Goal: Task Accomplishment & Management: Complete application form

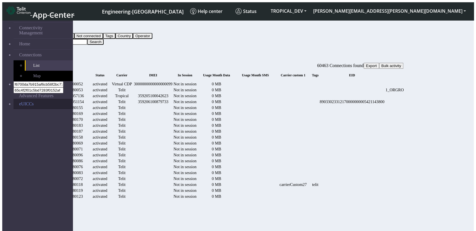
click at [38, 99] on link "eUICCs" at bounding box center [43, 104] width 59 height 11
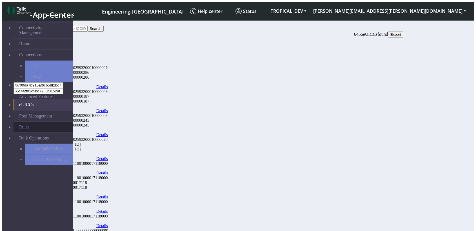
click at [19, 128] on span at bounding box center [19, 128] width 0 height 0
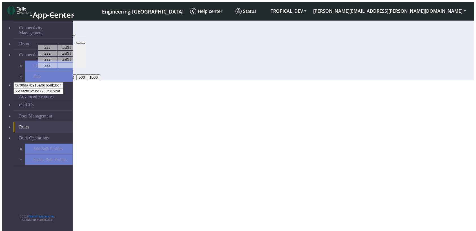
click at [221, 80] on section "Connectivity Management Home Connections List Map f6700da7b915af6cb58f2bc77a9eb…" at bounding box center [237, 49] width 471 height 63
click at [255, 80] on div "20 20 50 100 200 500 1000" at bounding box center [220, 74] width 366 height 12
click at [169, 80] on section "Connectivity Management Home Connections List Map f6700da7b915af6cb58f2bc77a9eb…" at bounding box center [237, 49] width 471 height 63
click at [83, 43] on icon at bounding box center [83, 43] width 0 height 0
click at [85, 44] on button at bounding box center [83, 43] width 5 height 2
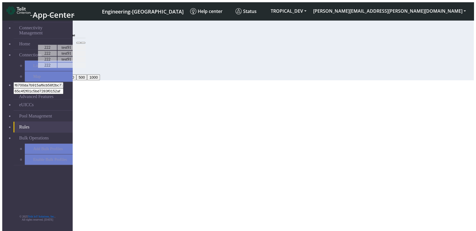
click at [249, 80] on section "Connectivity Management Home Connections List Map f6700da7b915af6cb58f2bc77a9eb…" at bounding box center [237, 49] width 471 height 63
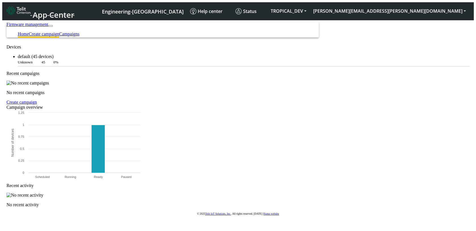
click at [59, 32] on link "Create campaign" at bounding box center [44, 34] width 30 height 5
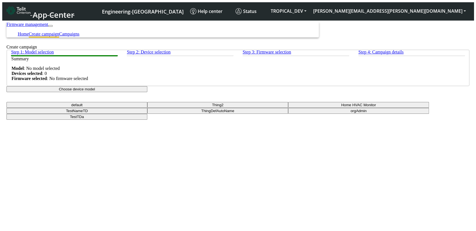
click at [147, 92] on button "Choose device model" at bounding box center [76, 89] width 141 height 6
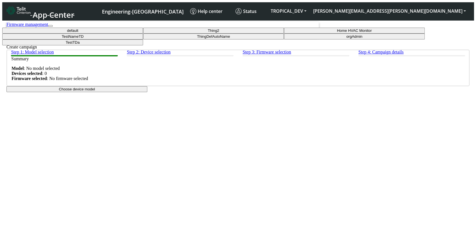
click at [143, 39] on button "TestNameTD" at bounding box center [72, 37] width 141 height 6
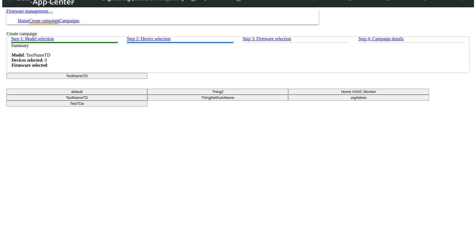
scroll to position [23, 0]
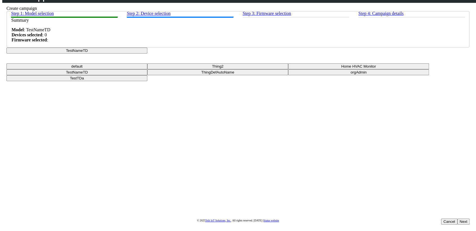
click at [457, 219] on button "Next" at bounding box center [463, 222] width 12 height 6
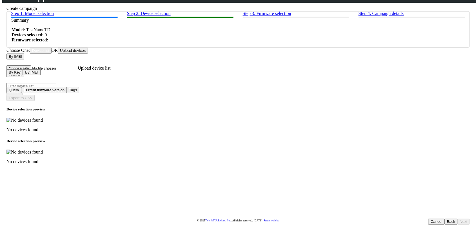
click at [52, 54] on button "Device list" at bounding box center [41, 51] width 22 height 6
click at [88, 54] on button "Upload devices" at bounding box center [73, 51] width 30 height 6
click at [78, 71] on input "Upload device list" at bounding box center [41, 68] width 71 height 6
click at [24, 59] on button "By IMEI" at bounding box center [15, 57] width 18 height 6
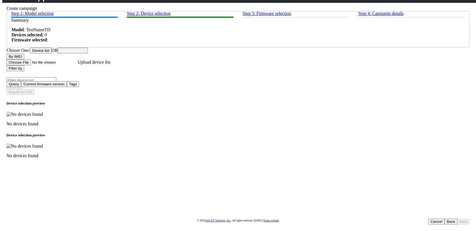
click at [162, 91] on app-device-selection "Choose One: Device list OR Upload devices By IMEI By Key By IMEI Upload device …" at bounding box center [237, 103] width 463 height 111
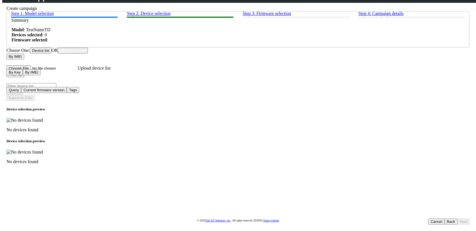
click at [78, 71] on input "Upload device list" at bounding box center [41, 68] width 71 height 6
type input "C:\fakepath\test-eid.csv"
click at [78, 71] on input "Upload device list" at bounding box center [41, 68] width 71 height 6
type input "C:\fakepath\eUICCS_1k_numbers.csv"
click at [78, 71] on input "Upload device list" at bounding box center [41, 68] width 71 height 6
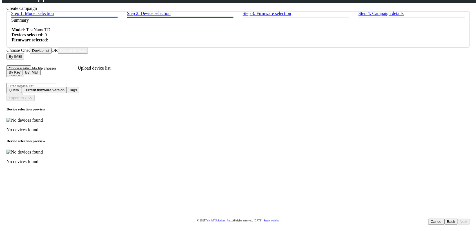
click at [52, 54] on button "Device list" at bounding box center [41, 51] width 22 height 6
click at [43, 123] on img at bounding box center [24, 120] width 36 height 5
click at [24, 77] on button "Filter by" at bounding box center [15, 74] width 18 height 6
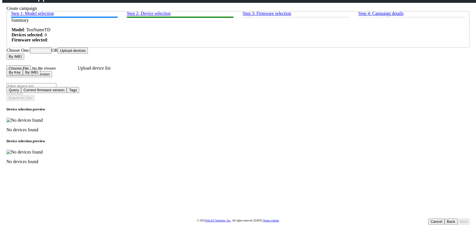
click at [329, 89] on div "Search" at bounding box center [237, 92] width 463 height 6
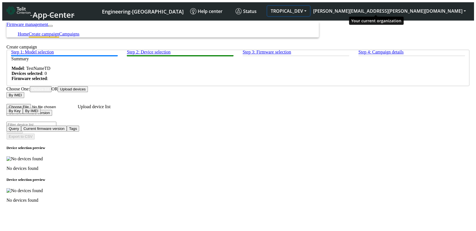
click at [310, 6] on button "TROPICAL_DEV" at bounding box center [288, 11] width 43 height 10
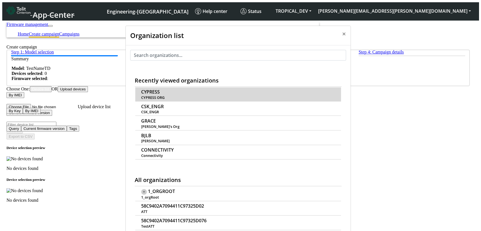
click at [149, 89] on span "CYPRESS" at bounding box center [150, 91] width 19 height 5
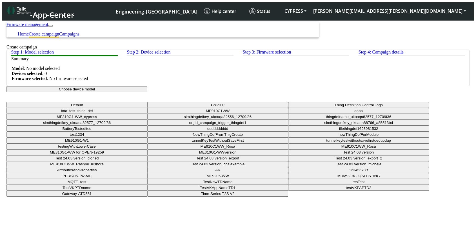
click at [147, 92] on button "Choose device model" at bounding box center [76, 89] width 141 height 6
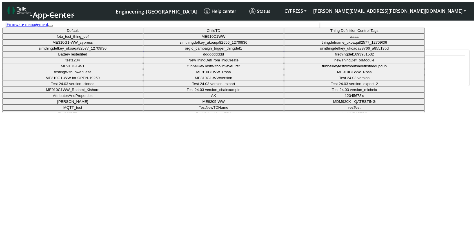
click at [143, 39] on button "fota_test_thing_def" at bounding box center [72, 37] width 141 height 6
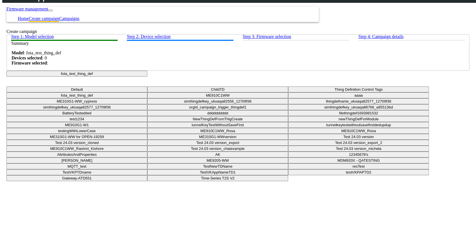
scroll to position [23, 0]
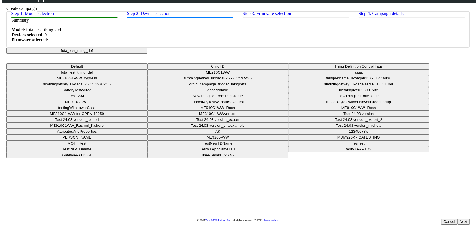
click at [457, 219] on button "Next" at bounding box center [463, 222] width 12 height 6
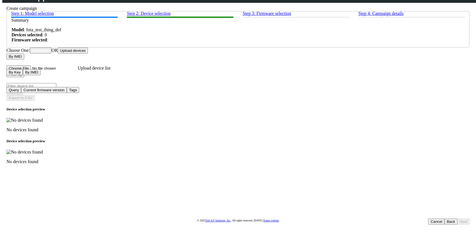
click at [444, 219] on button "Back" at bounding box center [450, 222] width 13 height 6
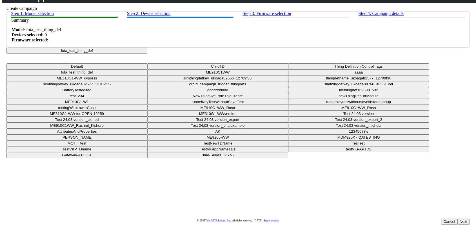
click at [147, 54] on button "fota_test_thing_def" at bounding box center [76, 51] width 141 height 6
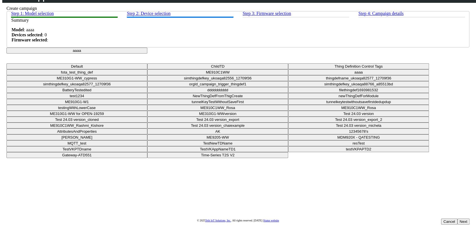
click at [457, 219] on button "Next" at bounding box center [463, 222] width 12 height 6
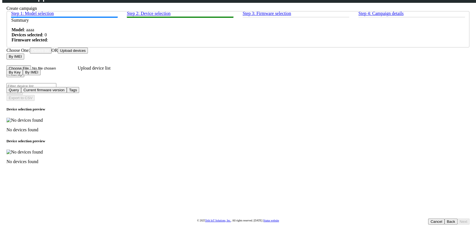
click at [52, 54] on button "Device list" at bounding box center [41, 51] width 22 height 6
click at [326, 89] on div "Search" at bounding box center [237, 92] width 463 height 6
click at [444, 219] on button "Back" at bounding box center [450, 222] width 13 height 6
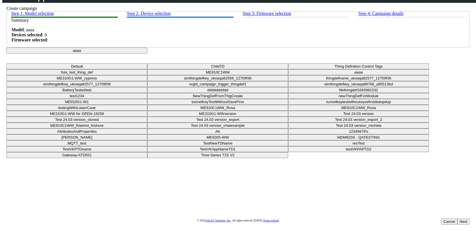
click at [147, 54] on button "aaaa" at bounding box center [76, 51] width 141 height 6
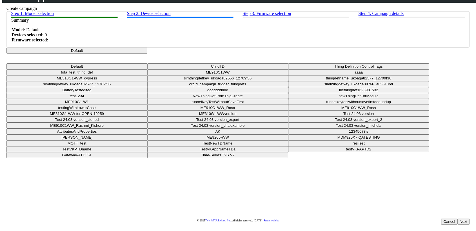
click at [457, 219] on button "Next" at bounding box center [463, 222] width 12 height 6
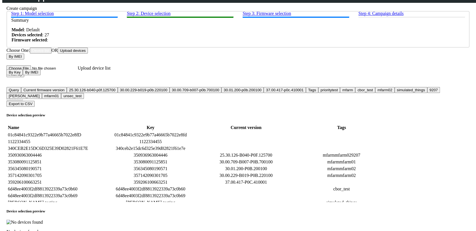
scroll to position [31, 0]
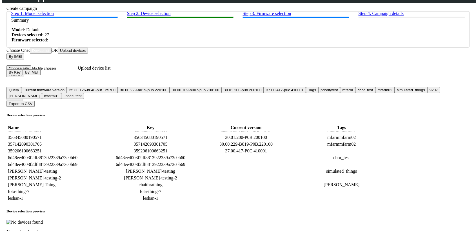
click at [247, 127] on td "25.30.126-B040-P0F.125700" at bounding box center [246, 124] width 95 height 6
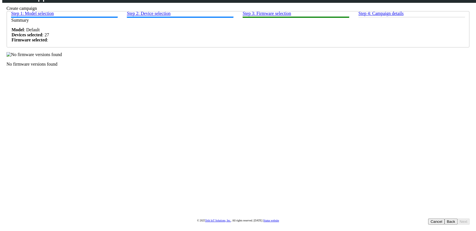
click at [315, 67] on div "Step 1: Model selection Step 2: Device selection Step 3: Firmware selection Ste…" at bounding box center [237, 39] width 463 height 56
click at [444, 219] on button "Back" at bounding box center [450, 222] width 13 height 6
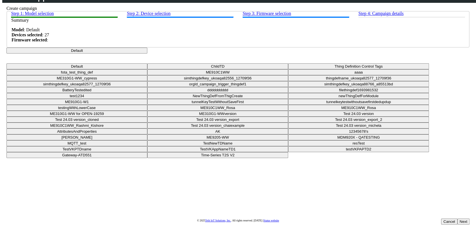
click at [147, 54] on button "Default" at bounding box center [76, 51] width 141 height 6
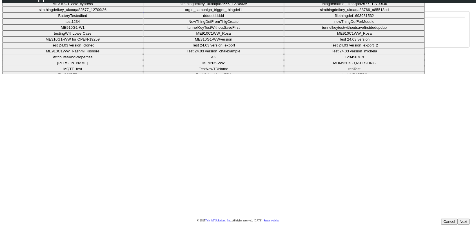
click at [143, 7] on button "ME310G1-WW_cypress" at bounding box center [72, 4] width 141 height 6
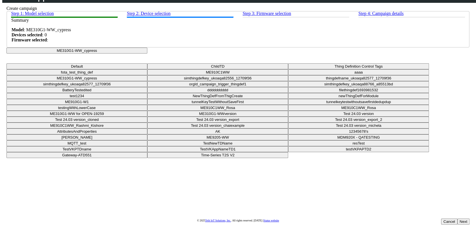
click at [441, 219] on div "Cancel Next" at bounding box center [455, 222] width 28 height 6
click at [457, 219] on button "Next" at bounding box center [463, 222] width 12 height 6
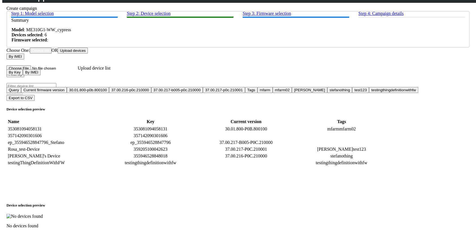
click at [56, 87] on input "Filter device list" at bounding box center [31, 86] width 50 height 6
click at [24, 77] on button "Filter by" at bounding box center [15, 74] width 18 height 6
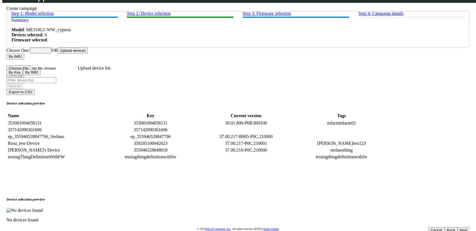
type input "[PERSON_NAME]"
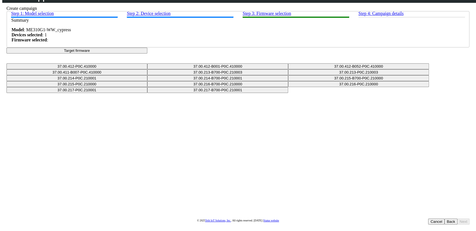
click at [147, 54] on button "Target firmware" at bounding box center [76, 51] width 141 height 6
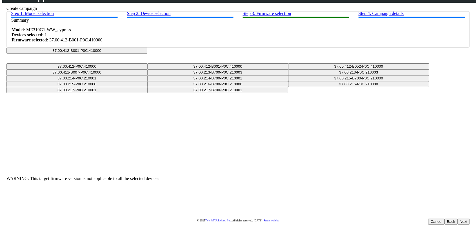
click at [147, 54] on button "37.00.412-B001-P0C.410000" at bounding box center [76, 51] width 141 height 6
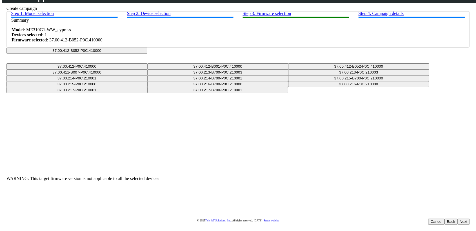
click at [147, 54] on button "37.00.412-B052-P0C.410000" at bounding box center [76, 51] width 141 height 6
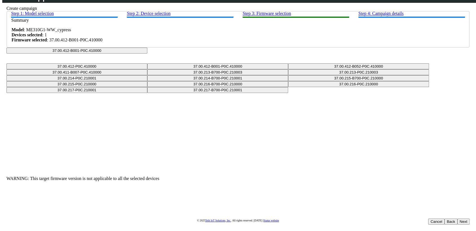
click at [147, 54] on button "37.00.412-B001-P0C.410000" at bounding box center [76, 51] width 141 height 6
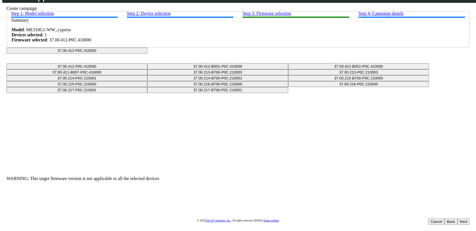
click at [147, 54] on button "37.00.412-P0C.410000" at bounding box center [76, 51] width 141 height 6
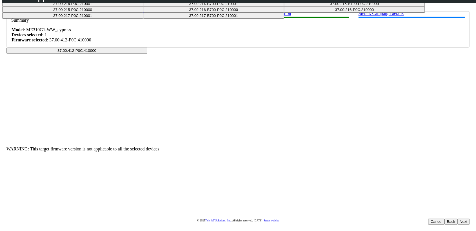
click at [143, 7] on button "37.00.214-P0C.210001" at bounding box center [72, 4] width 141 height 6
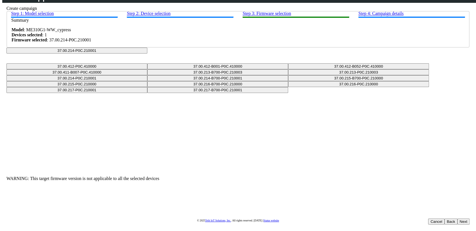
click at [147, 54] on button "37.00.214-P0C.210001" at bounding box center [76, 51] width 141 height 6
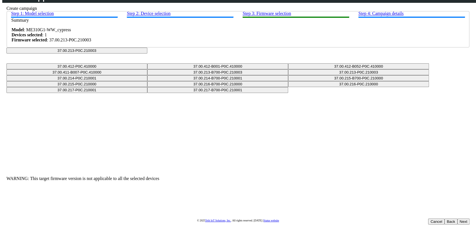
click at [227, 64] on div "Step 1: Model selection Step 2: Device selection Step 3: Firmware selection Ste…" at bounding box center [237, 96] width 463 height 170
click at [147, 54] on button "37.00.213-P0C.210003" at bounding box center [76, 51] width 141 height 6
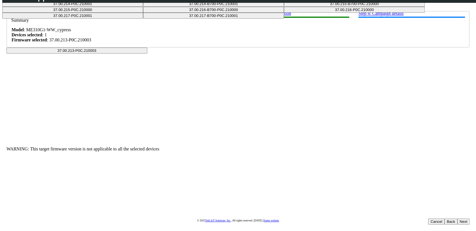
scroll to position [46, 0]
click at [284, 13] on button "37.00.216-P0C.210000" at bounding box center [354, 10] width 141 height 6
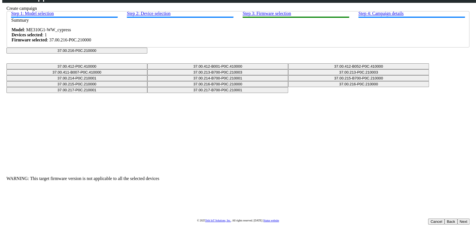
click at [147, 54] on button "37.00.216-P0C.210000" at bounding box center [76, 51] width 141 height 6
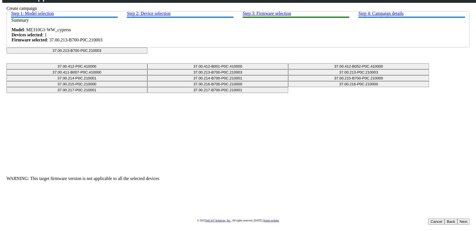
click at [147, 54] on button "37.00.213-B700-P0C.210003" at bounding box center [76, 51] width 141 height 6
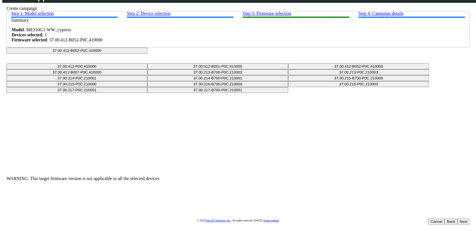
click at [147, 54] on button "37.00.412-B052-P0C.410000" at bounding box center [76, 51] width 141 height 6
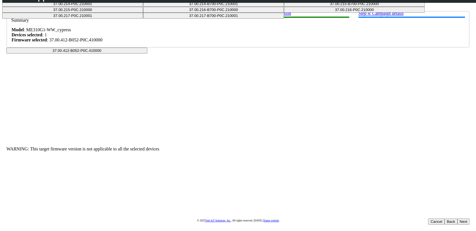
click at [284, 7] on button "37.00.215-B700-P0C.210000" at bounding box center [354, 4] width 141 height 6
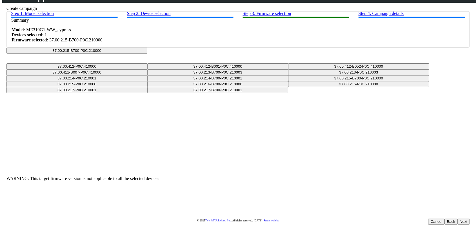
click at [147, 54] on button "37.00.215-B700-P0C.210000" at bounding box center [76, 51] width 141 height 6
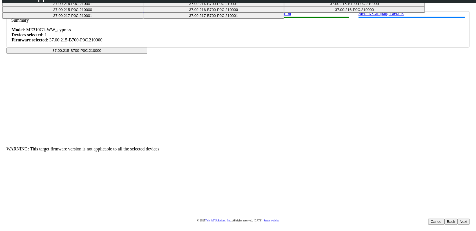
click at [143, 19] on button "37.00.217-P0C.210001" at bounding box center [72, 16] width 141 height 6
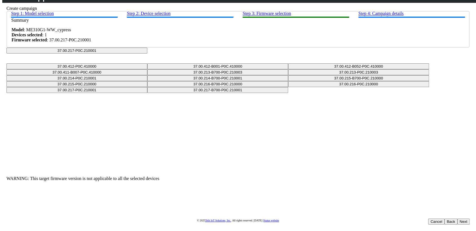
click at [147, 54] on button "37.00.217-P0C.210001" at bounding box center [76, 51] width 141 height 6
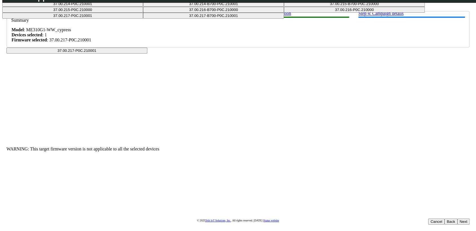
click at [143, 13] on button "37.00.215-P0C.210000" at bounding box center [72, 10] width 141 height 6
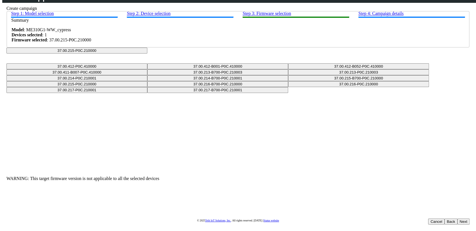
click at [147, 54] on button "37.00.215-P0C.210000" at bounding box center [76, 51] width 141 height 6
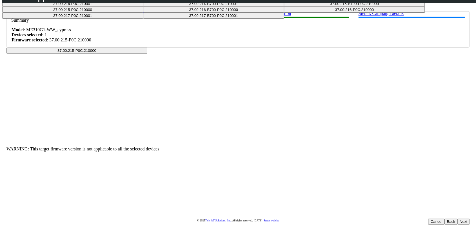
click at [257, 19] on button "37.00.217-B700-P0C.210001" at bounding box center [213, 16] width 141 height 6
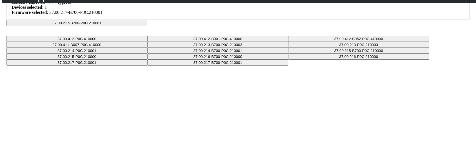
scroll to position [112, 0]
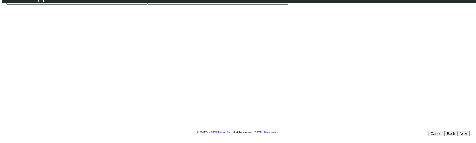
click at [444, 130] on button "Back" at bounding box center [450, 133] width 13 height 6
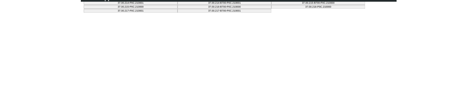
scroll to position [112, 0]
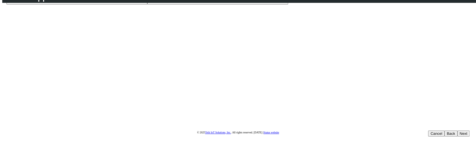
click at [444, 130] on button "Back" at bounding box center [450, 133] width 13 height 6
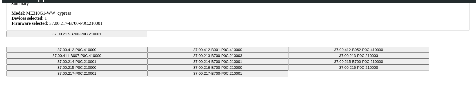
scroll to position [34, 0]
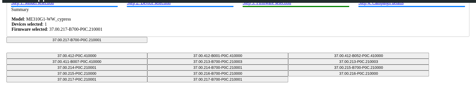
click at [147, 43] on button "37.00.217-B700-P0C.210001" at bounding box center [76, 40] width 141 height 6
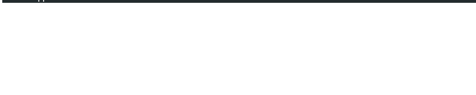
scroll to position [128, 0]
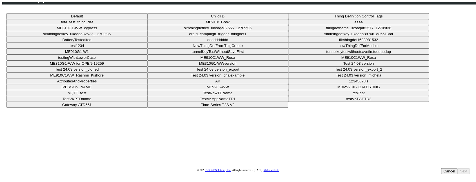
scroll to position [72, 0]
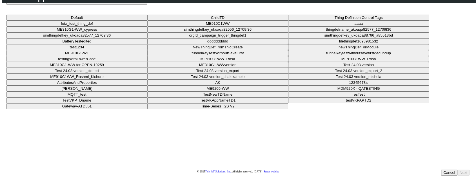
click at [147, 5] on button "Choose device model" at bounding box center [76, 2] width 141 height 6
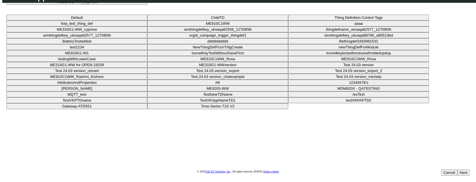
click at [389, 95] on div "Step 1: Model selection Step 2: Device selection Step 3: Firmware selection Ste…" at bounding box center [237, 30] width 463 height 137
click at [457, 95] on button "Next" at bounding box center [463, 173] width 12 height 6
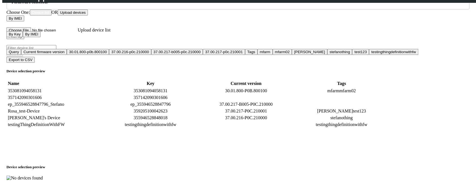
scroll to position [72, 0]
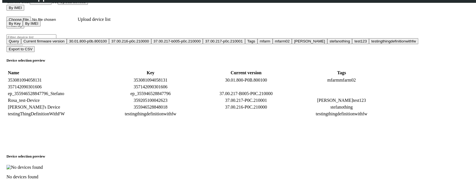
click at [24, 28] on button "Filter by" at bounding box center [15, 26] width 18 height 6
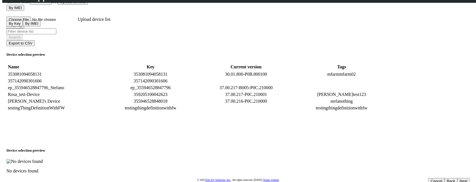
type input "rosa"
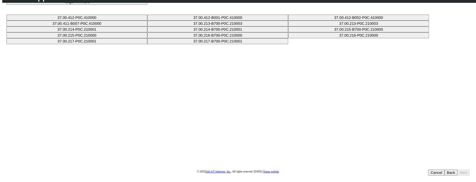
click at [147, 5] on button "Target firmware" at bounding box center [76, 2] width 141 height 6
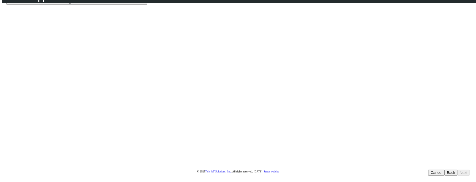
scroll to position [46, 0]
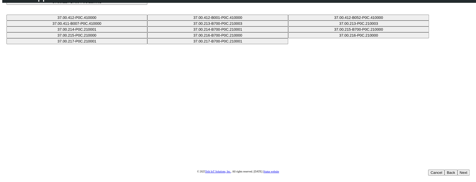
click at [147, 5] on button "37.00.217-B700-P0C.210001" at bounding box center [76, 2] width 141 height 6
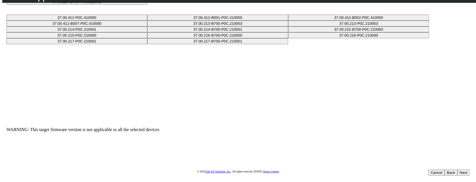
click at [147, 5] on button "37.00.214-B700-P0C.210001" at bounding box center [76, 2] width 141 height 6
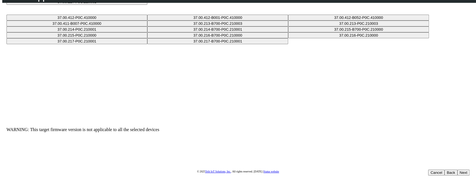
click at [147, 5] on button "37.00.217-P0C.210001" at bounding box center [76, 2] width 141 height 6
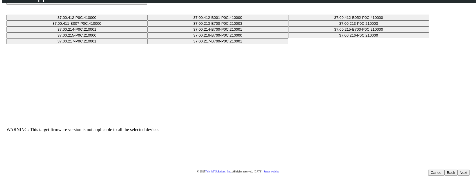
click at [147, 5] on button "37.00.215-B700-P0C.210000" at bounding box center [76, 2] width 141 height 6
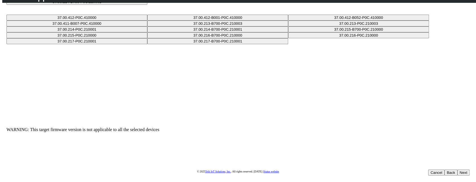
click at [147, 5] on button "37.00.214-B700-P0C.210001" at bounding box center [76, 2] width 141 height 6
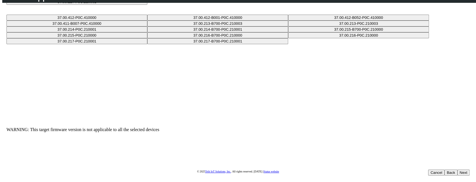
click at [233, 29] on div "37.00.217-P0C.210001 37.00.412-P0C.410000 37.00.412-B001-P0C.410000 37.00.412-B…" at bounding box center [237, 65] width 463 height 133
click at [147, 5] on button "37.00.217-P0C.210001" at bounding box center [76, 2] width 141 height 6
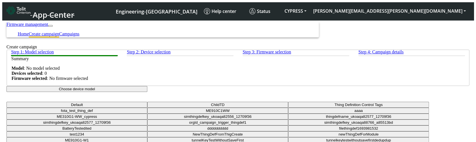
click at [147, 92] on button "Choose device model" at bounding box center [76, 89] width 141 height 6
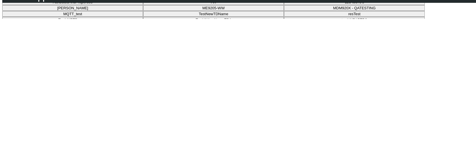
scroll to position [94, 0]
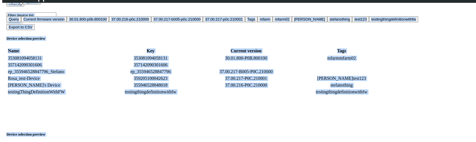
scroll to position [112, 0]
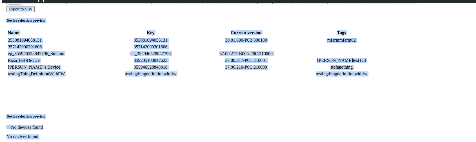
drag, startPoint x: 306, startPoint y: 142, endPoint x: 309, endPoint y: 175, distance: 33.4
click at [299, 107] on div "Step 1: Model selection Step 2: Device selection Step 3: Firmware selection Ste…" at bounding box center [237, 30] width 463 height 217
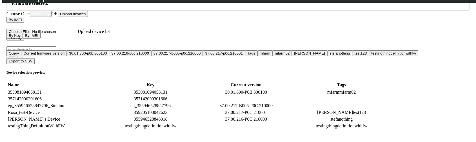
scroll to position [63, 0]
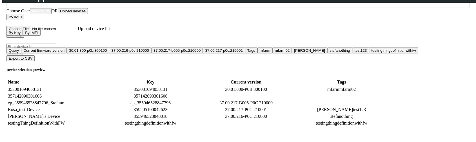
click at [24, 38] on button "Filter by" at bounding box center [15, 35] width 18 height 6
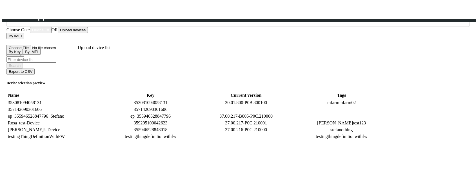
scroll to position [3, 0]
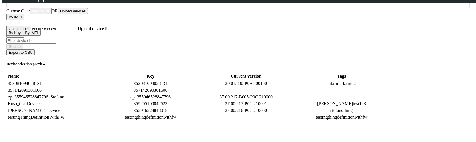
type input "[PERSON_NAME]"
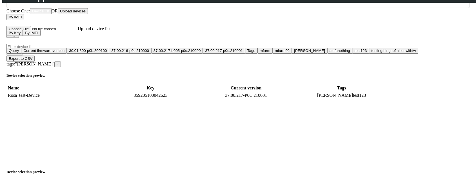
scroll to position [74, 0]
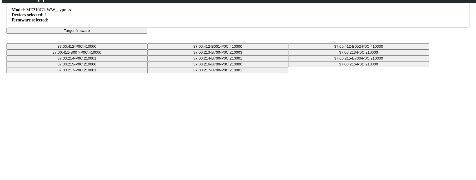
scroll to position [43, 0]
click at [147, 34] on button "Target firmware" at bounding box center [76, 31] width 141 height 6
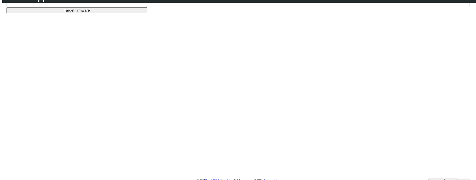
scroll to position [74, 0]
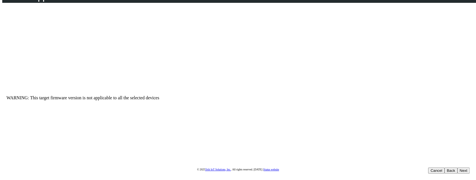
scroll to position [46, 0]
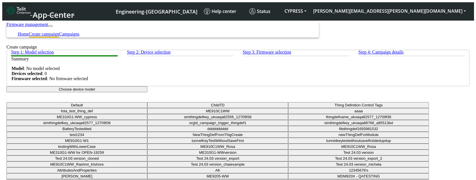
click at [147, 92] on button "Choose device model" at bounding box center [76, 89] width 141 height 6
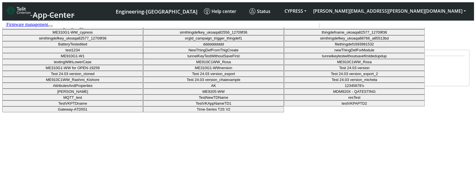
scroll to position [31, 0]
click at [143, 35] on button "ME310G1-WW_cypress" at bounding box center [72, 32] width 141 height 6
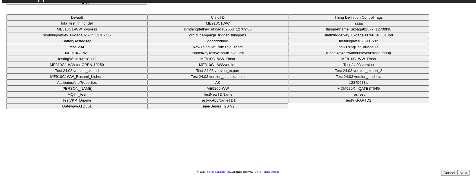
scroll to position [74, 0]
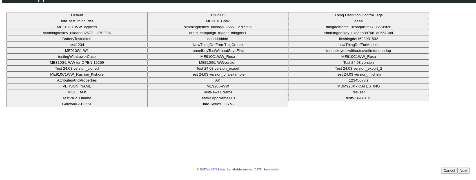
click at [457, 167] on button "Next" at bounding box center [463, 170] width 12 height 6
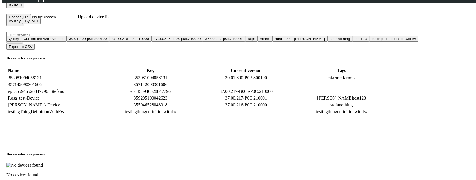
click at [24, 26] on button "Filter by" at bounding box center [15, 23] width 18 height 6
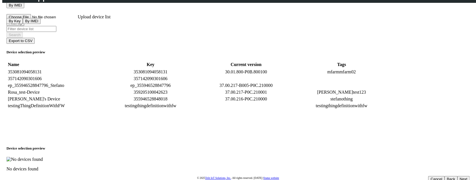
type input "[PERSON_NAME]"
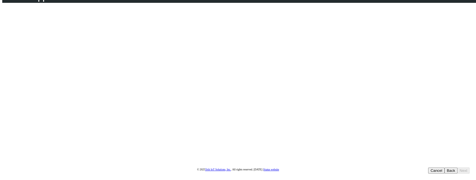
scroll to position [46, 0]
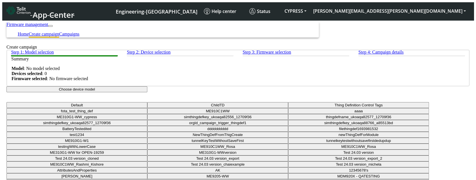
click at [147, 92] on button "Choose device model" at bounding box center [76, 89] width 141 height 6
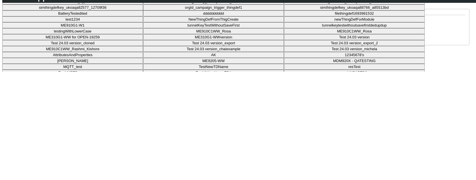
scroll to position [63, 0]
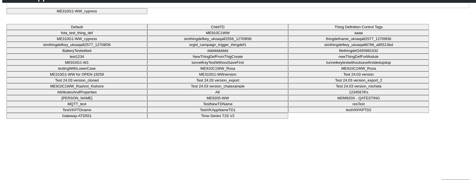
click at [457, 179] on button "Next" at bounding box center [463, 182] width 12 height 6
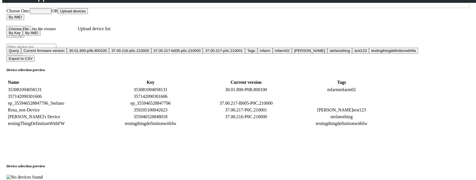
click at [24, 38] on button "Filter by" at bounding box center [15, 35] width 18 height 6
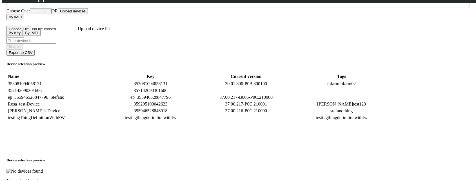
type input "rosa"
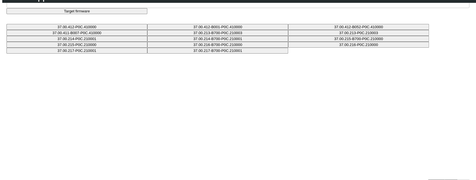
click at [147, 14] on button "Target firmware" at bounding box center [76, 11] width 141 height 6
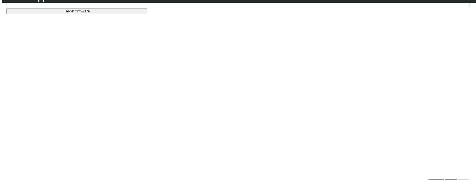
scroll to position [46, 0]
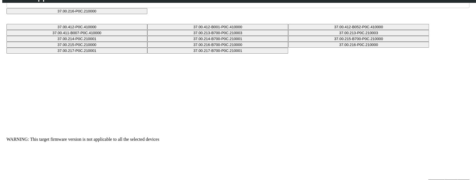
click at [147, 14] on button "37.00.216-P0C.210000" at bounding box center [76, 11] width 141 height 6
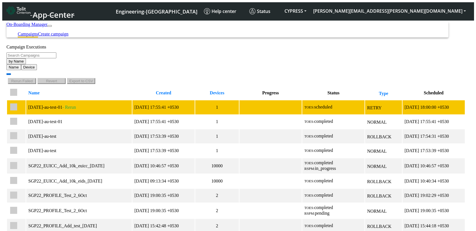
click at [199, 100] on td "1" at bounding box center [217, 107] width 44 height 14
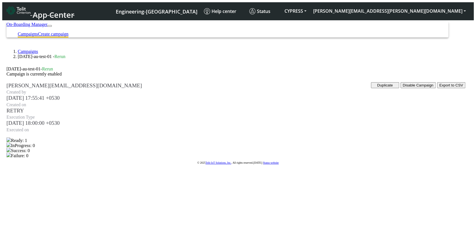
click at [68, 32] on link "Create campaign" at bounding box center [53, 34] width 30 height 5
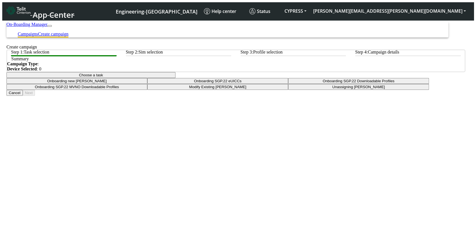
click at [38, 32] on link "Campaigns" at bounding box center [28, 34] width 20 height 5
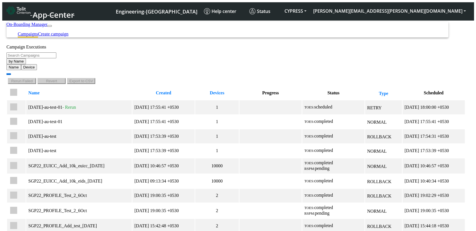
click at [56, 58] on input "Search Campaigns" at bounding box center [31, 55] width 50 height 6
paste input "sgp22"
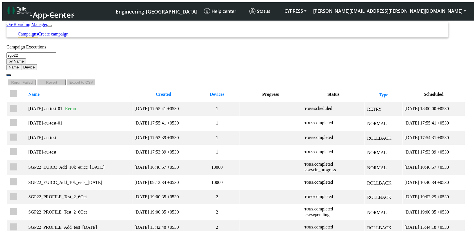
click at [9, 75] on icon "button" at bounding box center [9, 75] width 0 height 0
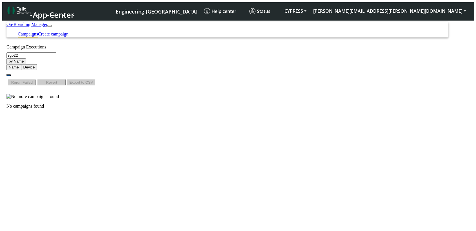
click at [56, 58] on input "sgp22" at bounding box center [31, 55] width 50 height 6
type input "sgp22"
click at [11, 74] on button "button" at bounding box center [8, 75] width 5 height 2
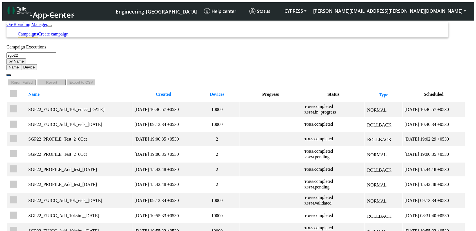
click at [249, 50] on div "Campaign Executions" at bounding box center [235, 46] width 459 height 5
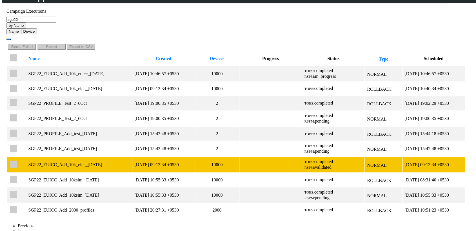
scroll to position [31, 0]
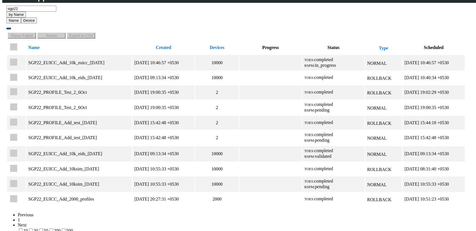
click at [38, 228] on label "20" at bounding box center [33, 230] width 10 height 5
click at [33, 228] on input "20" at bounding box center [31, 230] width 4 height 4
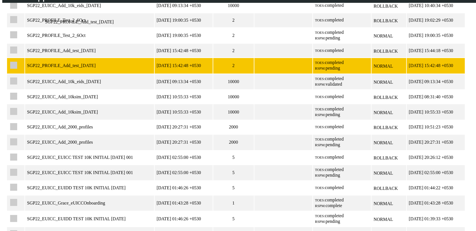
scroll to position [188, 0]
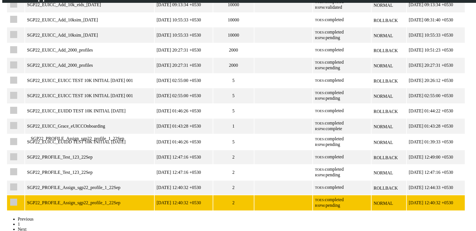
click at [110, 200] on div "SGP22_PROFILE_Assign_sgp22_profile_1_22Sep" at bounding box center [89, 202] width 125 height 5
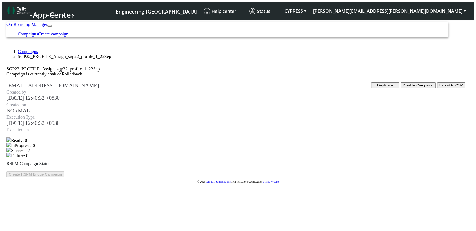
click at [297, 107] on span "NORMAL" at bounding box center [235, 110] width 459 height 6
click at [28, 50] on link "Campaigns" at bounding box center [28, 51] width 20 height 5
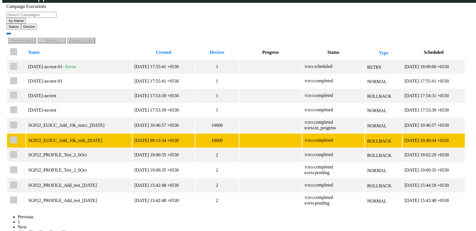
scroll to position [36, 0]
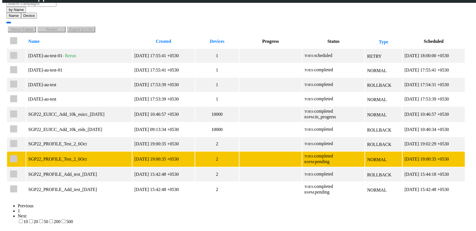
click at [204, 152] on td "2" at bounding box center [217, 159] width 44 height 15
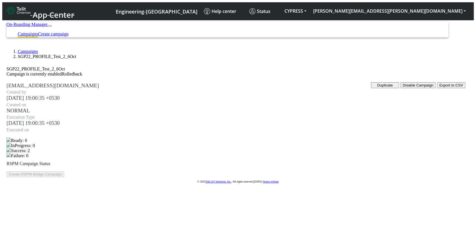
click at [35, 49] on link "Campaigns" at bounding box center [28, 51] width 20 height 5
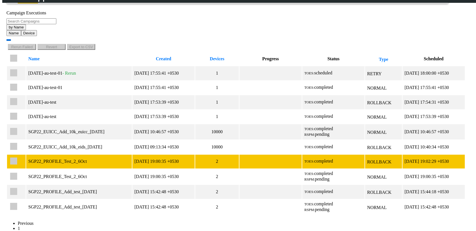
scroll to position [36, 0]
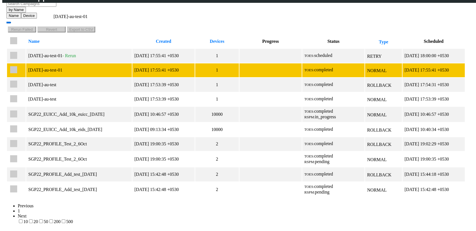
click at [103, 68] on div "2025-10-07-au-test-01" at bounding box center [78, 70] width 101 height 5
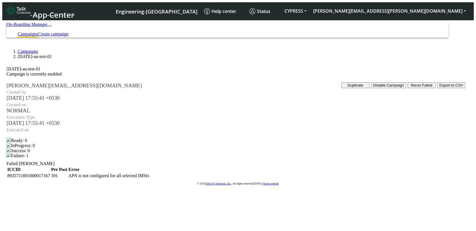
click at [408, 88] on button "Rerun Failed" at bounding box center [422, 85] width 28 height 6
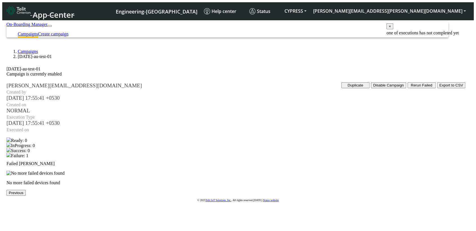
click at [408, 87] on button "Rerun Failed" at bounding box center [422, 85] width 28 height 6
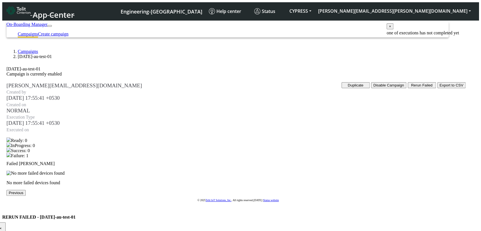
click at [2, 226] on span "×" at bounding box center [0, 228] width 2 height 4
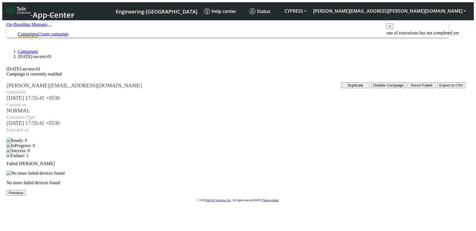
click at [29, 50] on link "Campaigns" at bounding box center [28, 51] width 20 height 5
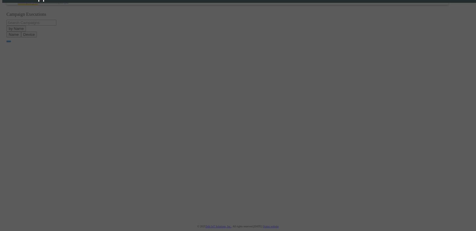
scroll to position [23, 0]
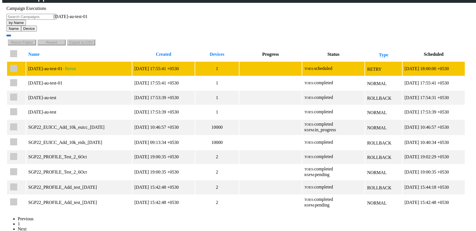
click at [76, 66] on span "- Rerun" at bounding box center [69, 68] width 14 height 5
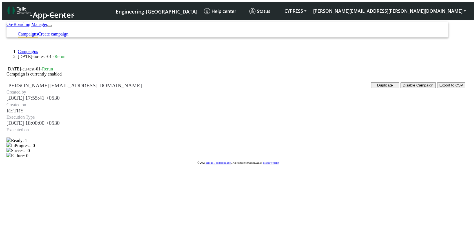
click at [456, 138] on div at bounding box center [235, 138] width 459 height 0
click at [27, 49] on link "Campaigns" at bounding box center [28, 51] width 20 height 5
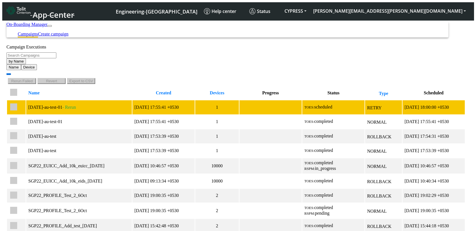
click at [209, 100] on td "1" at bounding box center [217, 107] width 44 height 14
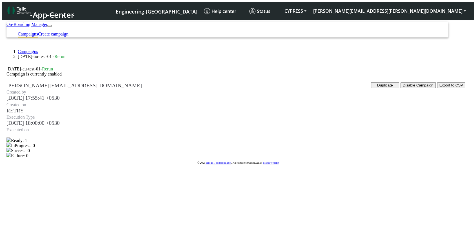
click at [27, 50] on link "Campaigns" at bounding box center [28, 51] width 20 height 5
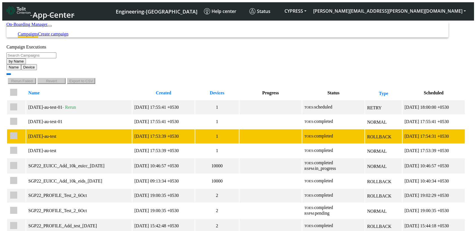
click at [150, 129] on td "2025-10-07 17:53:39 +0530" at bounding box center [163, 136] width 62 height 14
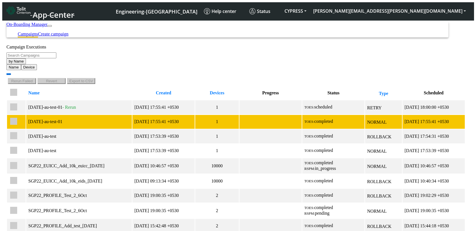
click at [136, 115] on td "2025-10-07 17:55:41 +0530" at bounding box center [163, 122] width 62 height 14
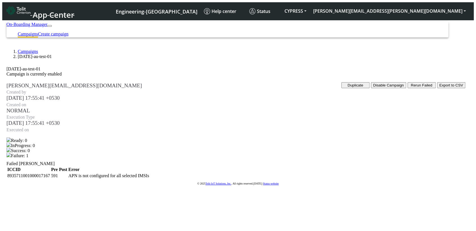
click at [436, 138] on div at bounding box center [235, 138] width 459 height 0
click at [68, 32] on link "Create campaign" at bounding box center [53, 34] width 30 height 5
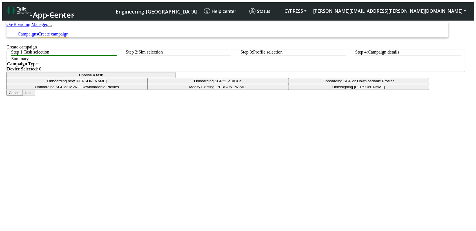
click at [175, 78] on button "Choose a task" at bounding box center [90, 75] width 169 height 6
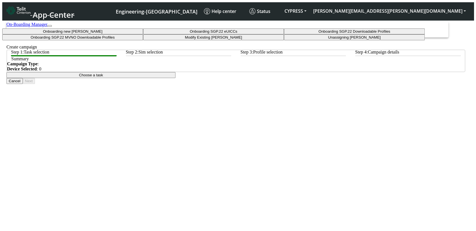
click at [284, 34] on tasksgp22profile-dropdown "Onboarding SGP.22 Downloadable Profiles" at bounding box center [354, 31] width 141 height 6
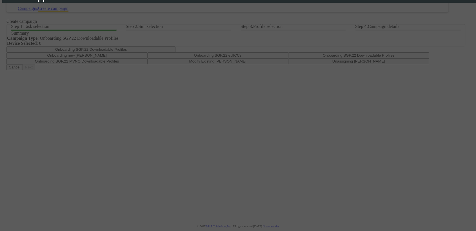
scroll to position [16, 0]
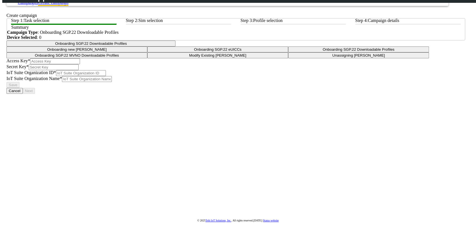
click at [80, 64] on input "text" at bounding box center [55, 61] width 50 height 6
click at [460, 88] on div "Access Key* Secret Key* IoT Suite Organization ID* IoT Suite Organization Name*…" at bounding box center [235, 73] width 459 height 30
click at [175, 46] on button "Onboarding SGP.22 Downloadable Profiles" at bounding box center [90, 44] width 169 height 6
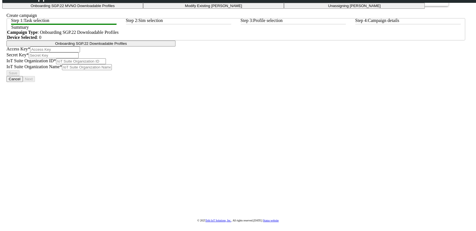
click at [143, 9] on tasksgp22mvnoprofile-dropdown "Onboarding SGP.22 MVNO Downloadable Profiles" at bounding box center [72, 6] width 141 height 6
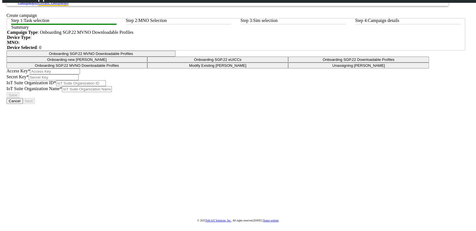
click at [175, 57] on button "Onboarding SGP.22 MVNO Downloadable Profiles" at bounding box center [90, 54] width 169 height 6
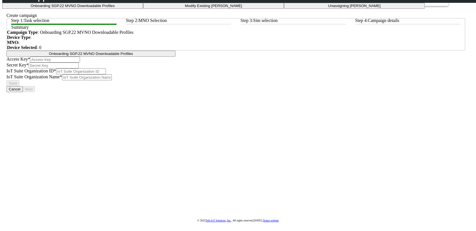
click at [223, 3] on tasksgp22eUICC-dropdown "Onboarding SGP.22 eUICCs" at bounding box center [213, 0] width 141 height 6
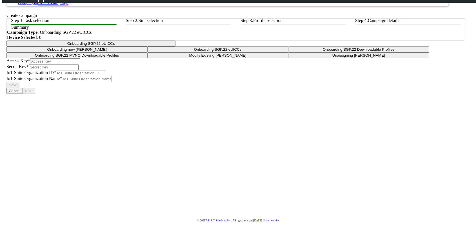
click at [175, 46] on button "Onboarding SGP.22 eUICCs" at bounding box center [90, 44] width 169 height 6
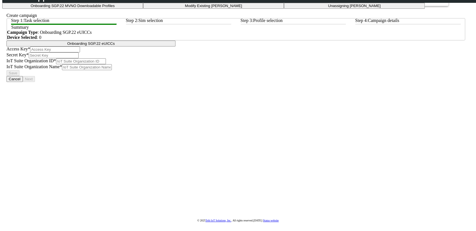
click at [143, 3] on tasktoes-dropdown "Onboarding new SIMs" at bounding box center [72, 0] width 141 height 6
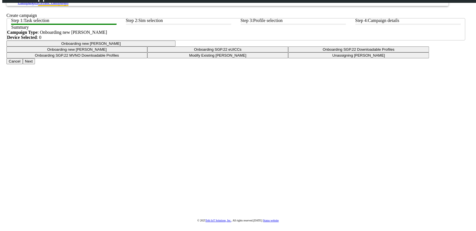
click at [218, 41] on app-summary "Summary Campaign Type : Onboarding new SIMs Device Selected : 0" at bounding box center [235, 29] width 459 height 23
click at [175, 46] on button "Onboarding new SIMs" at bounding box center [90, 44] width 169 height 6
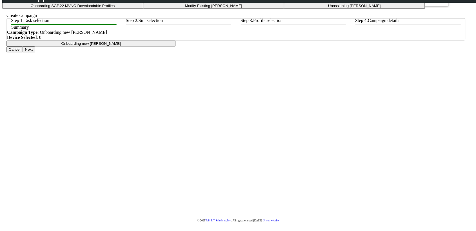
click at [284, 9] on taskunassign-dropdown "Unassigning SIMs" at bounding box center [354, 6] width 141 height 6
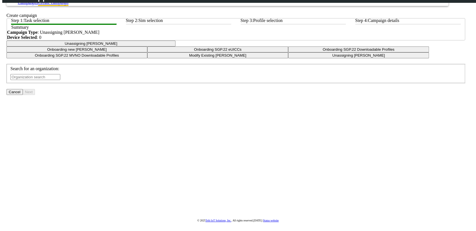
click at [60, 80] on input "text" at bounding box center [35, 77] width 50 height 6
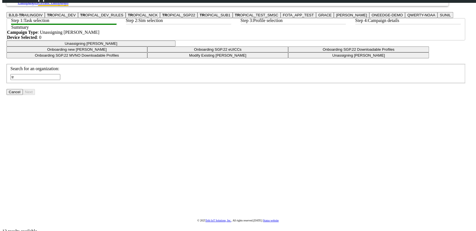
click at [76, 17] on ngb-highlight "TR OPICAL_DEV" at bounding box center [61, 15] width 29 height 4
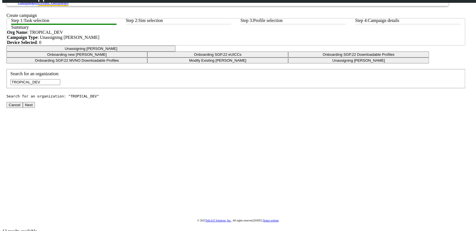
type input "TROPICAL_DEV"
click at [35, 108] on button "Next" at bounding box center [29, 105] width 12 height 6
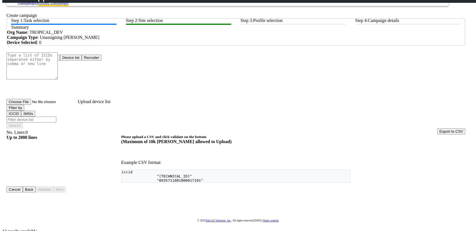
click at [82, 61] on button "Device list" at bounding box center [71, 58] width 22 height 6
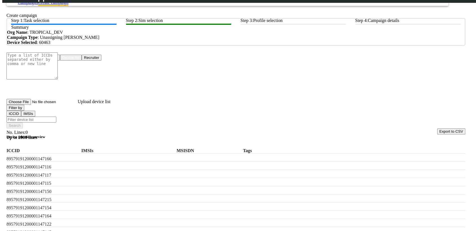
scroll to position [70, 0]
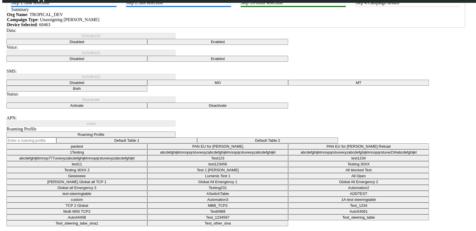
scroll to position [38, 0]
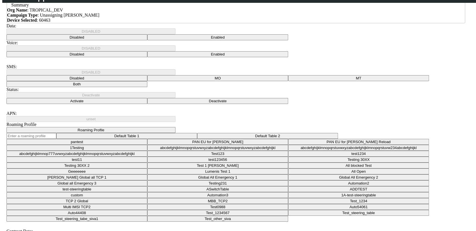
click at [175, 130] on button "Roaming Profile" at bounding box center [90, 130] width 169 height 6
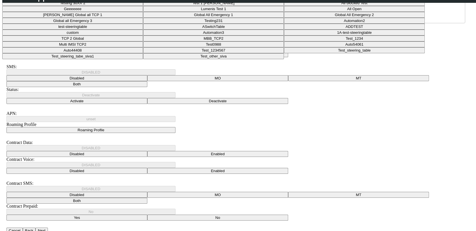
scroll to position [31, 0]
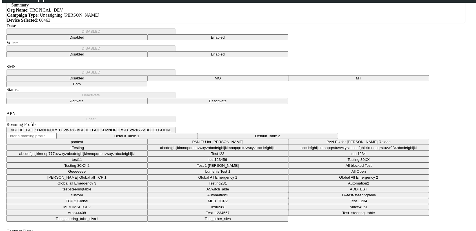
click at [175, 129] on button "ABCDEFGHIJKLMNOPQRSTUVWXYZABCDEFGHIJKLMNOPQRSTUVWXYZABCDEFGHIJKL" at bounding box center [90, 130] width 169 height 6
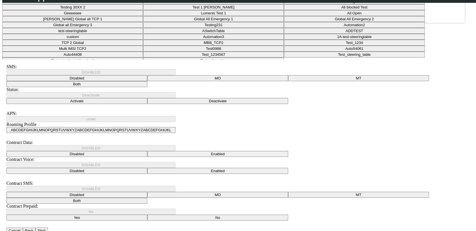
scroll to position [63, 0]
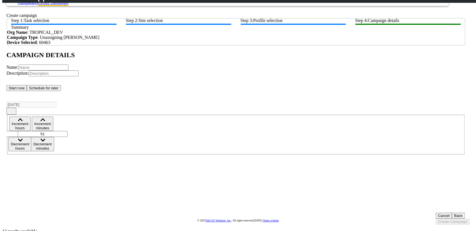
click at [68, 70] on input "text" at bounding box center [44, 67] width 50 height 6
type input "test_VKP_08"
click at [442, 219] on button "Create Campaign" at bounding box center [453, 222] width 34 height 6
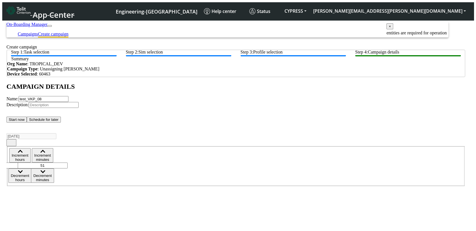
drag, startPoint x: 63, startPoint y: 141, endPoint x: -14, endPoint y: 133, distance: 77.2
click at [0, 133] on html "App Center Engineering-US Help center Status CYPRESS vinodkumar.pattar@telit.co…" at bounding box center [238, 126] width 476 height 252
click at [68, 102] on input "test_VKP_08" at bounding box center [44, 99] width 50 height 6
click at [79, 108] on input "text" at bounding box center [54, 105] width 50 height 6
paste input "test_VKP_08"
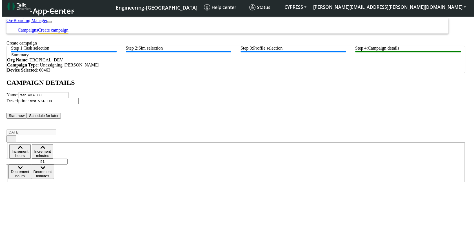
scroll to position [16, 0]
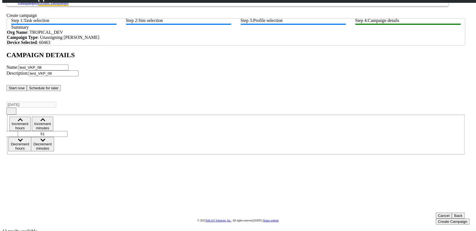
type input "test_VKP_08"
click at [436, 219] on div "Create Campaign" at bounding box center [453, 222] width 34 height 6
click at [436, 219] on button "Create Campaign" at bounding box center [453, 222] width 34 height 6
click at [436, 213] on div "Cancel Back Create Campaign" at bounding box center [453, 219] width 34 height 12
click at [452, 213] on button "Back" at bounding box center [458, 216] width 13 height 6
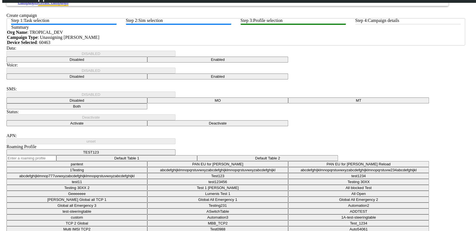
scroll to position [38, 0]
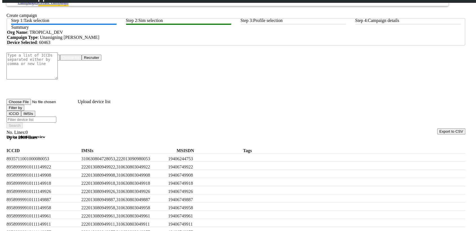
scroll to position [38, 0]
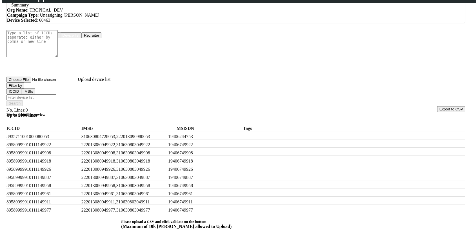
click at [71, 134] on label "8935711001000080053" at bounding box center [38, 136] width 65 height 5
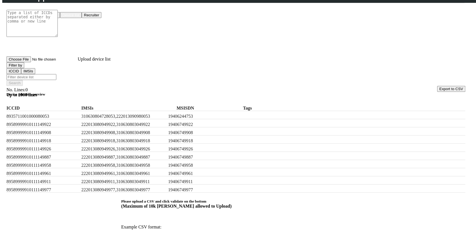
scroll to position [70, 0]
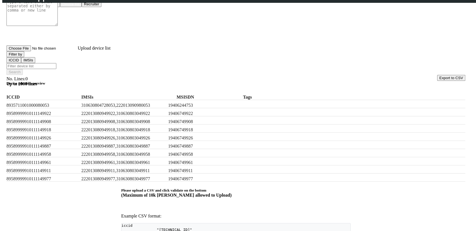
click at [101, 7] on button "Recruiter" at bounding box center [92, 4] width 20 height 6
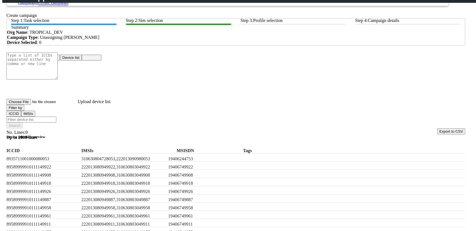
click at [82, 61] on button "Device list" at bounding box center [71, 58] width 22 height 6
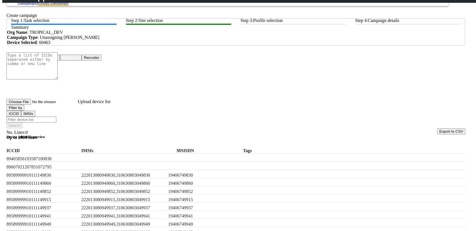
click at [60, 61] on button "Upload devices" at bounding box center [45, 58] width 30 height 6
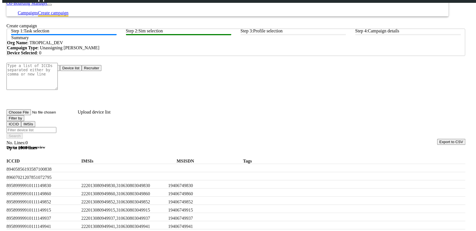
scroll to position [0, 0]
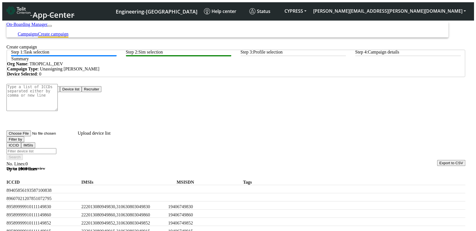
click at [264, 92] on div "Choose One: Upload devices Device list Recruiter" at bounding box center [235, 89] width 459 height 6
click at [82, 92] on button "Device list" at bounding box center [71, 89] width 22 height 6
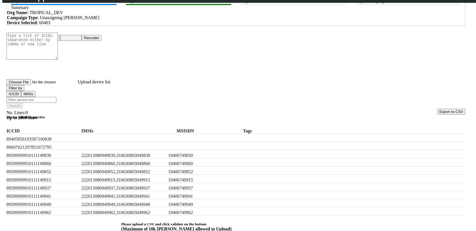
scroll to position [70, 0]
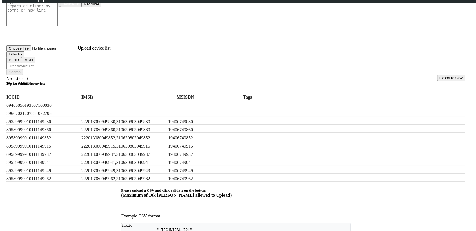
click at [148, 103] on label at bounding box center [123, 105] width 84 height 5
click at [194, 149] on label "19406749915" at bounding box center [200, 146] width 65 height 5
drag, startPoint x: 185, startPoint y: 144, endPoint x: 401, endPoint y: 161, distance: 216.7
click at [197, 141] on label "19406749852" at bounding box center [200, 137] width 65 height 5
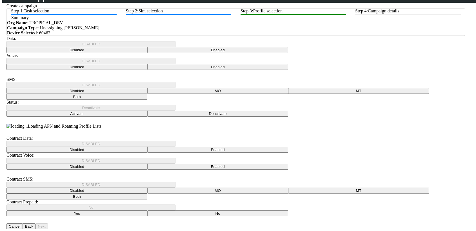
click at [36, 223] on button "Back" at bounding box center [29, 226] width 13 height 6
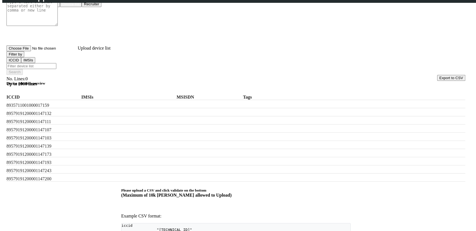
scroll to position [27, 0]
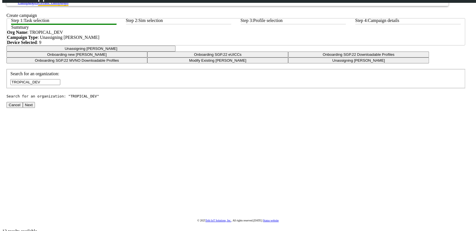
click at [408, 98] on div "Search for an organization: TROPICAL_DEV Search for an organization: "TROPICAL_…" at bounding box center [235, 83] width 459 height 29
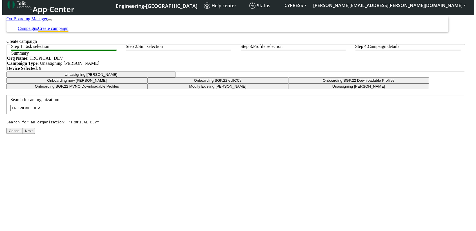
scroll to position [0, 0]
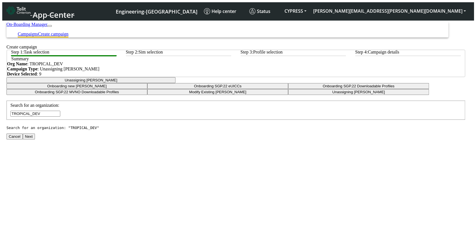
click at [38, 32] on link "Campaigns" at bounding box center [28, 34] width 20 height 5
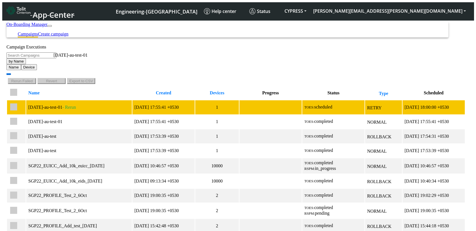
click at [74, 100] on td "2025-10-07-au-test-01 - Rerun 2025-10-07-au-test-01" at bounding box center [79, 107] width 106 height 14
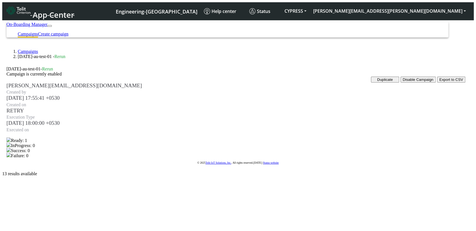
click at [410, 138] on div at bounding box center [235, 138] width 459 height 0
click at [33, 52] on ol "Campaigns 2025-10-07-au-test-01 - Rerun" at bounding box center [235, 54] width 459 height 10
click at [33, 50] on link "Campaigns" at bounding box center [28, 51] width 20 height 5
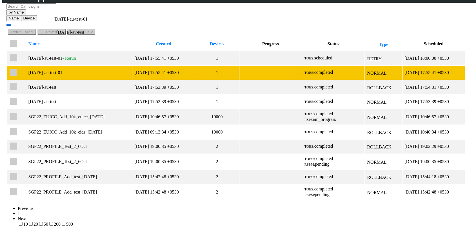
scroll to position [36, 0]
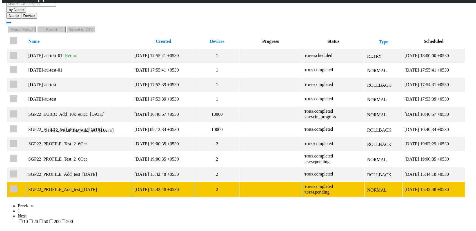
click at [108, 187] on div "SGP22_PROFILE_Add_test_6Oct" at bounding box center [78, 189] width 101 height 5
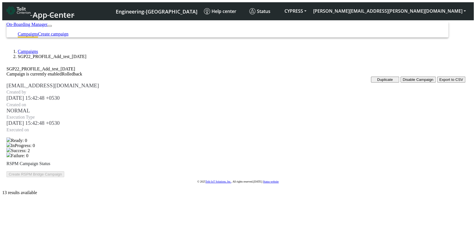
click at [26, 49] on link "Campaigns" at bounding box center [28, 51] width 20 height 5
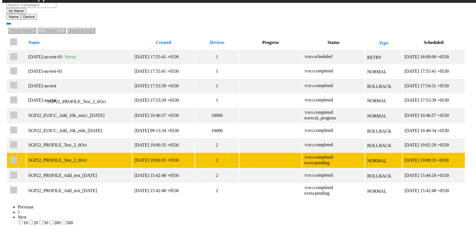
scroll to position [36, 0]
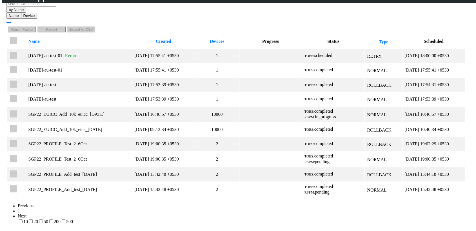
click at [38, 219] on label "20" at bounding box center [33, 221] width 10 height 5
click at [33, 219] on input "20" at bounding box center [31, 221] width 4 height 4
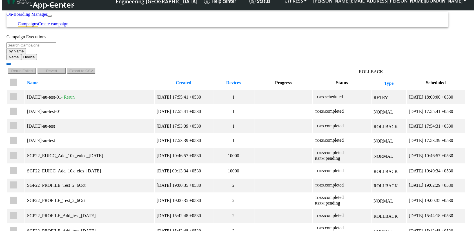
scroll to position [0, 0]
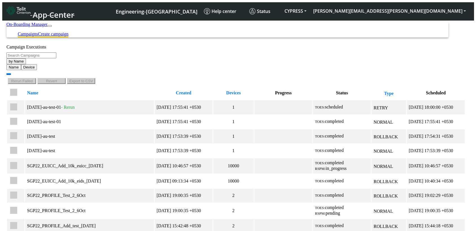
click at [68, 32] on link "Create campaign" at bounding box center [53, 34] width 30 height 5
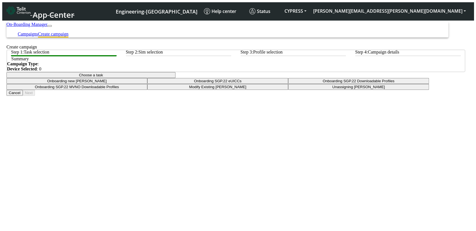
click at [175, 78] on button "Choose a task" at bounding box center [90, 75] width 169 height 6
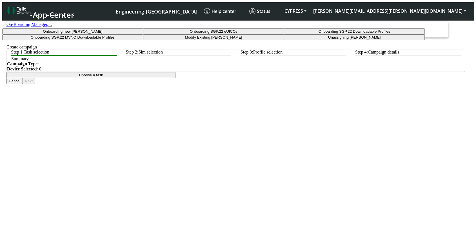
click at [284, 34] on tasksgp22profile-dropdown "Onboarding SGP.22 Downloadable Profiles" at bounding box center [354, 31] width 141 height 6
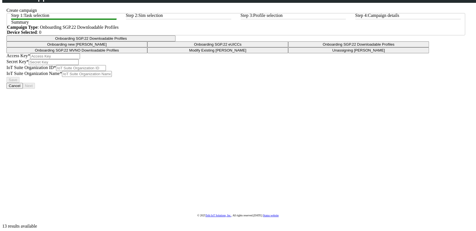
scroll to position [30, 0]
click at [80, 59] on input "text" at bounding box center [55, 56] width 50 height 6
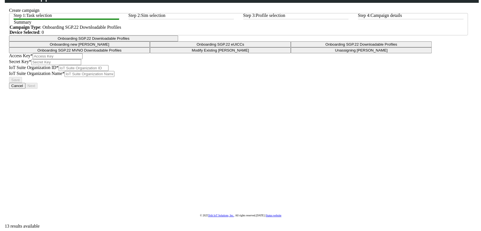
scroll to position [0, 0]
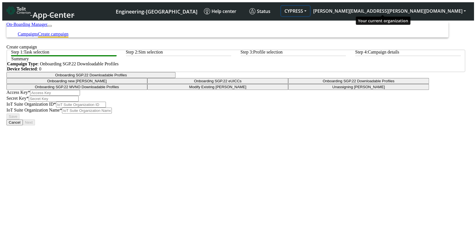
click at [310, 7] on button "CYPRESS" at bounding box center [295, 11] width 29 height 10
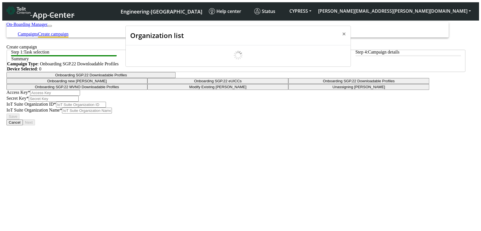
scroll to position [2, 0]
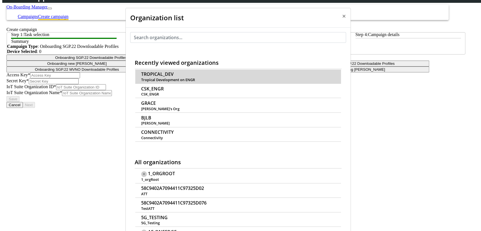
click at [173, 72] on span "TROPICAL_DEV" at bounding box center [157, 74] width 32 height 5
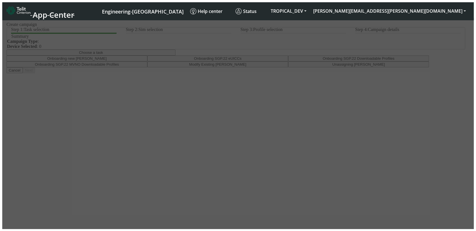
scroll to position [3, 0]
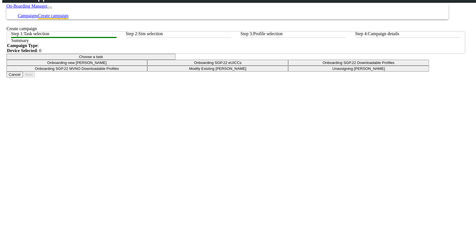
click at [175, 60] on button "Choose a task" at bounding box center [90, 57] width 169 height 6
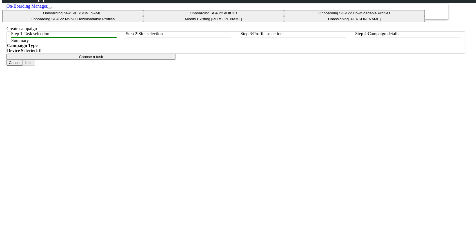
click at [284, 16] on tasksgp22profile-dropdown "Onboarding SGP.22 Downloadable Profiles" at bounding box center [354, 13] width 141 height 6
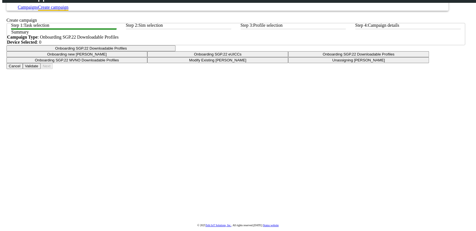
scroll to position [16, 0]
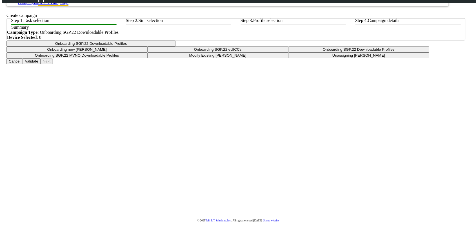
click at [41, 64] on button "Validate" at bounding box center [32, 61] width 18 height 6
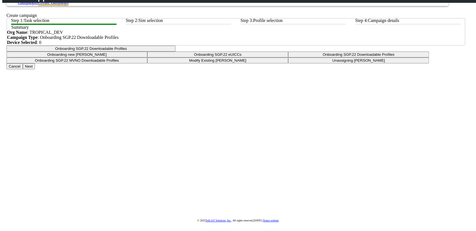
click at [35, 69] on button "Next" at bounding box center [29, 66] width 12 height 6
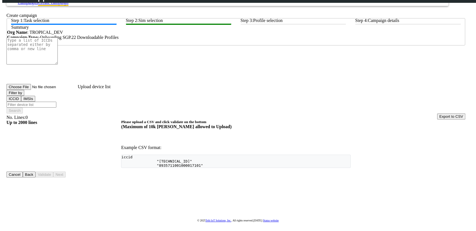
click at [78, 89] on input "Upload device list" at bounding box center [41, 87] width 71 height 6
type input "C:\fakepath\test-iccid.csv"
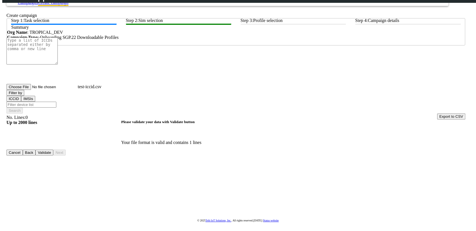
click at [53, 155] on button "Validate" at bounding box center [44, 153] width 18 height 6
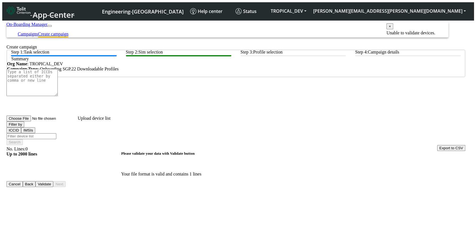
click at [78, 121] on input "Upload device list" at bounding box center [41, 118] width 71 height 6
type input "C:\fakepath\test-eid.csv"
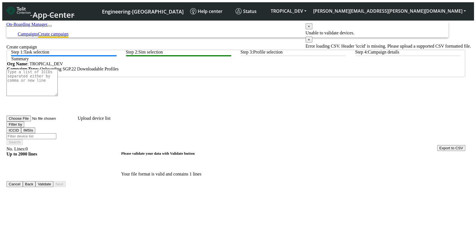
click at [78, 121] on input "Upload device list" at bounding box center [41, 118] width 71 height 6
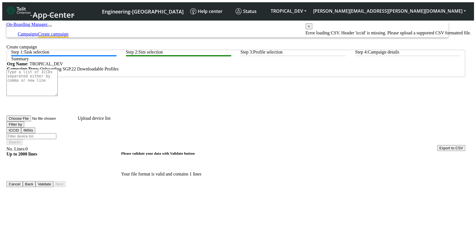
type input "C:\fakepath\test-iccid.csv"
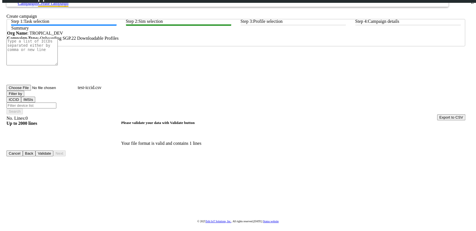
scroll to position [16, 0]
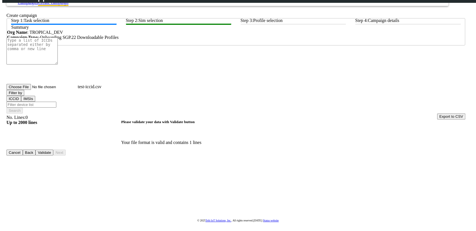
click at [53, 155] on button "Validate" at bounding box center [44, 153] width 18 height 6
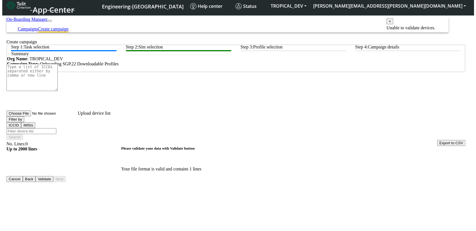
scroll to position [0, 0]
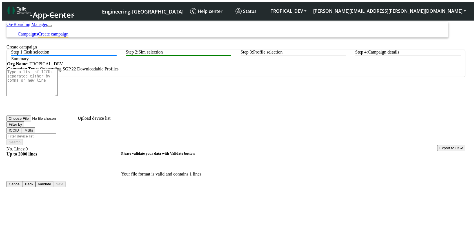
click at [78, 121] on input "Upload device list" at bounding box center [41, 118] width 71 height 6
click at [78, 119] on input "Upload device list" at bounding box center [41, 118] width 71 height 6
type input "C:\fakepath\test-iccid.csv"
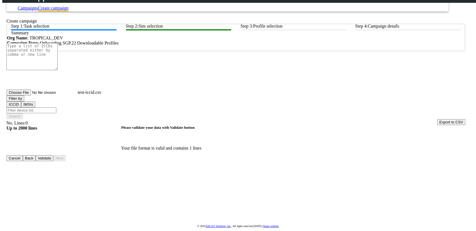
scroll to position [16, 0]
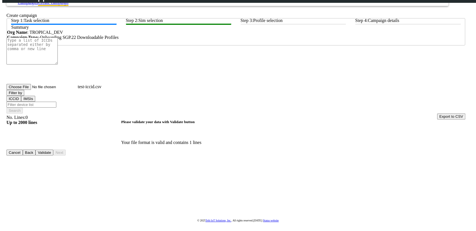
click at [53, 155] on button "Validate" at bounding box center [44, 153] width 18 height 6
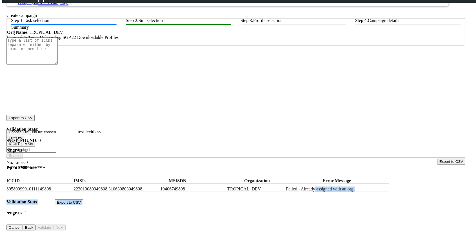
drag, startPoint x: 331, startPoint y: 131, endPoint x: 397, endPoint y: 131, distance: 65.9
click at [397, 165] on div "Device selection preview ICCID IMSIs MSISDN Organization Error Message 89589999…" at bounding box center [235, 190] width 459 height 51
click at [367, 165] on div "Device selection preview ICCID IMSIs MSISDN Organization Error Message 89589999…" at bounding box center [197, 178] width 382 height 27
click at [315, 184] on div "89589999910111149808 222013080949808,310630803049808 19406749808 TROPICAL_DEV F…" at bounding box center [197, 188] width 382 height 8
click at [36, 224] on button "Back" at bounding box center [29, 227] width 13 height 6
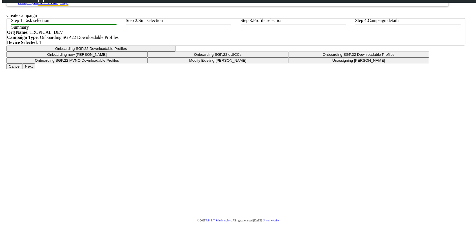
click at [35, 69] on button "Next" at bounding box center [29, 66] width 12 height 6
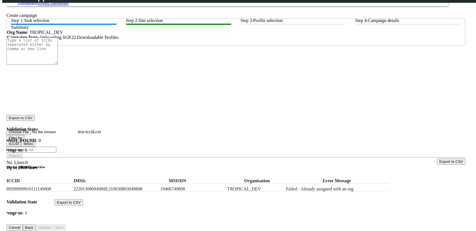
click at [78, 129] on input "test-iccid.csv" at bounding box center [41, 132] width 71 height 6
type input "C:\fakepath\test-iccid.csv"
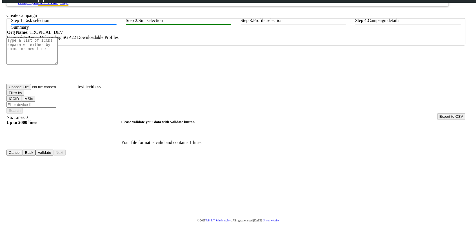
click at [53, 155] on button "Validate" at bounding box center [44, 153] width 18 height 6
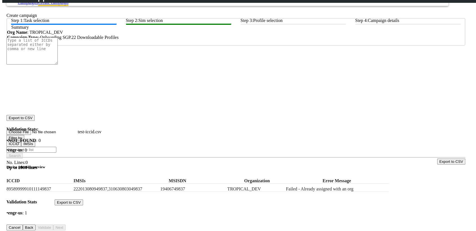
click at [36, 224] on button "Back" at bounding box center [29, 227] width 13 height 6
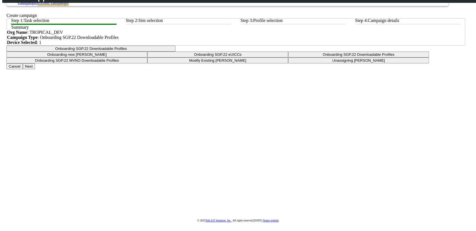
click at [35, 69] on button "Next" at bounding box center [29, 66] width 12 height 6
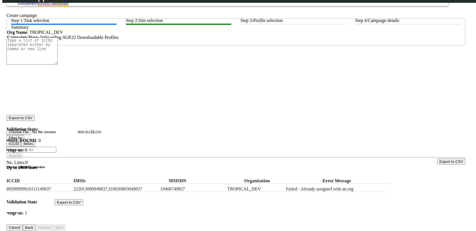
click at [78, 129] on input "test-iccid.csv" at bounding box center [41, 132] width 71 height 6
type input "C:\fakepath\test-iccid.csv"
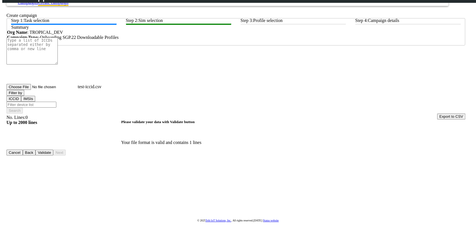
click at [53, 155] on button "Validate" at bounding box center [44, 153] width 18 height 6
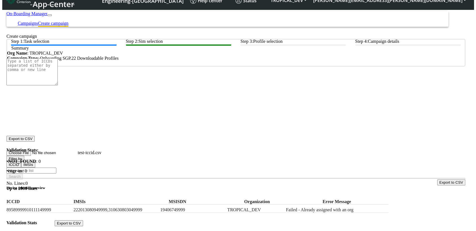
scroll to position [16, 0]
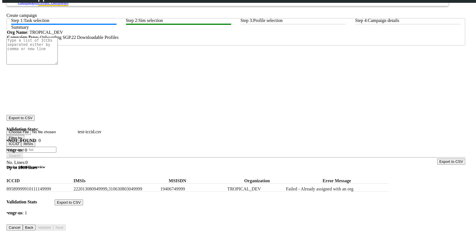
click at [36, 224] on button "Back" at bounding box center [29, 227] width 13 height 6
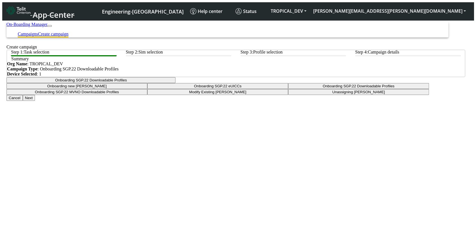
click at [38, 32] on link "Campaigns" at bounding box center [28, 34] width 20 height 5
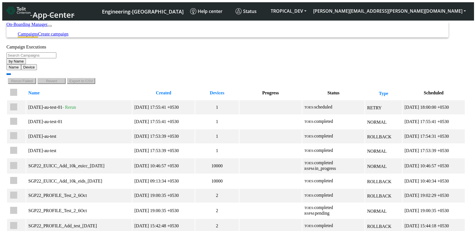
click at [56, 58] on input "Search Campaigns" at bounding box center [31, 55] width 50 height 6
paste input "89589999910111149999"
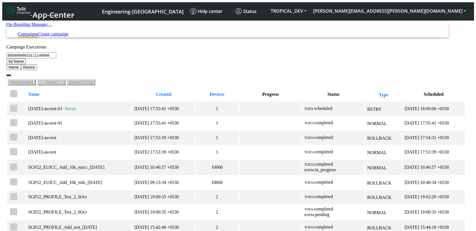
type input "89589999910111149999"
click at [9, 75] on icon "button" at bounding box center [9, 75] width 0 height 0
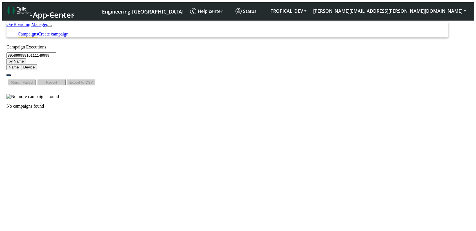
click at [26, 61] on button "by Name" at bounding box center [15, 61] width 19 height 6
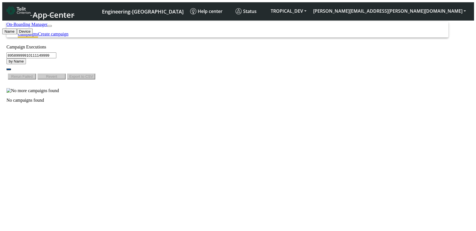
click at [33, 34] on button "Device" at bounding box center [25, 31] width 16 height 6
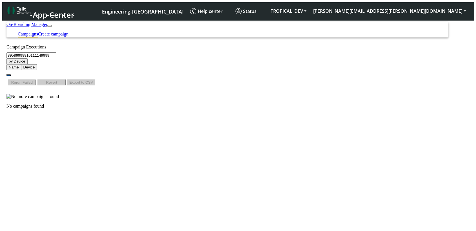
click at [9, 75] on icon "button" at bounding box center [9, 75] width 0 height 0
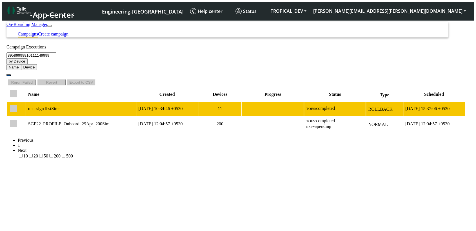
click at [193, 102] on td "2024-11-28 10:34:46 +0530" at bounding box center [166, 109] width 61 height 14
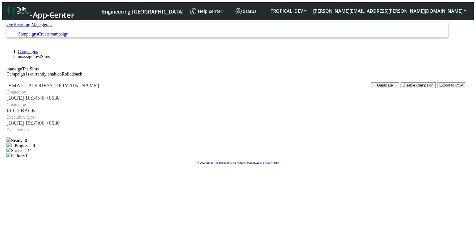
click at [28, 49] on link "Campaigns" at bounding box center [28, 51] width 20 height 5
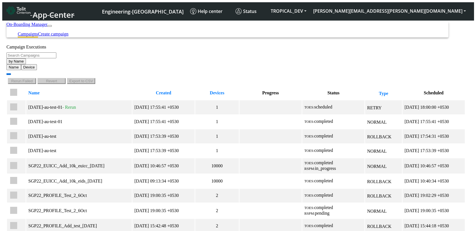
click at [56, 58] on input "Search Campaigns" at bounding box center [31, 55] width 50 height 6
paste input "89589999910111149999"
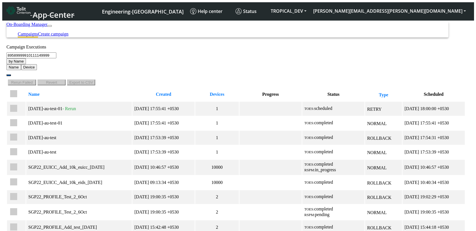
type input "89589999910111149999"
click at [26, 64] on button "by Name" at bounding box center [15, 61] width 19 height 6
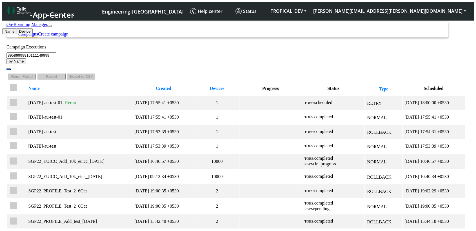
click at [33, 34] on button "Device" at bounding box center [25, 31] width 16 height 6
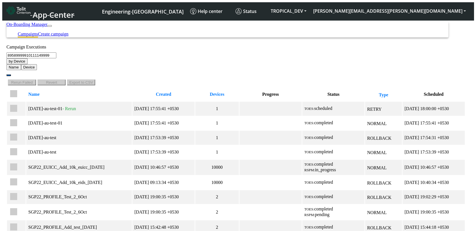
click at [9, 75] on icon "button" at bounding box center [9, 75] width 0 height 0
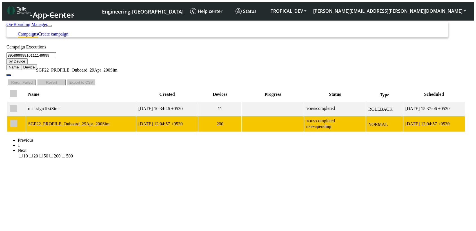
click at [88, 121] on div "SGP22_PROFILE_Onboard_29Apr_200Sim" at bounding box center [81, 123] width 106 height 5
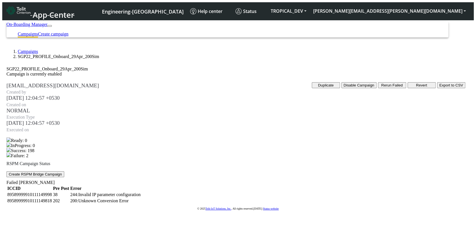
click at [408, 88] on button "Revert" at bounding box center [422, 85] width 28 height 6
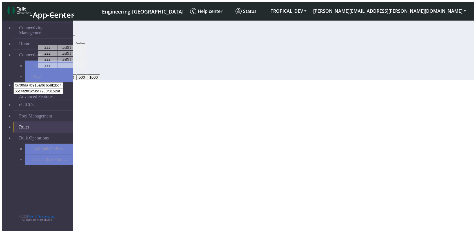
click at [75, 44] on td "testing" at bounding box center [66, 41] width 18 height 5
drag, startPoint x: 272, startPoint y: 53, endPoint x: 395, endPoint y: 48, distance: 122.9
click at [75, 44] on td "testing" at bounding box center [66, 41] width 18 height 5
click at [49, 26] on button "Add" at bounding box center [42, 29] width 11 height 6
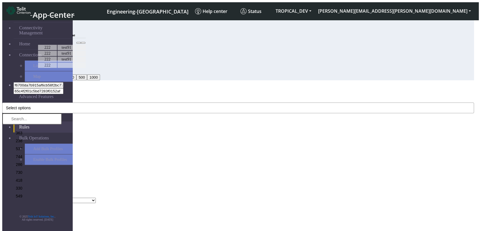
drag, startPoint x: 190, startPoint y: 46, endPoint x: 195, endPoint y: 64, distance: 18.7
click at [190, 97] on div "MCC Code * Select options 363 238 537 744 286 730 418 330 549 633 544 276 640 4…" at bounding box center [237, 150] width 471 height 106
click at [196, 103] on button "Select options" at bounding box center [237, 108] width 471 height 11
click at [62, 144] on li "537" at bounding box center [38, 148] width 48 height 8
click at [203, 97] on div "MCC Code * 537 363 238 537 744 286 730 418 330 549 633 544 276 640 440 539 376 …" at bounding box center [237, 107] width 471 height 21
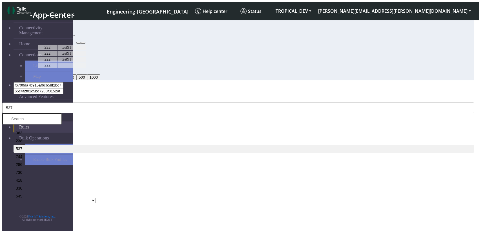
click at [175, 103] on button "537" at bounding box center [237, 108] width 471 height 11
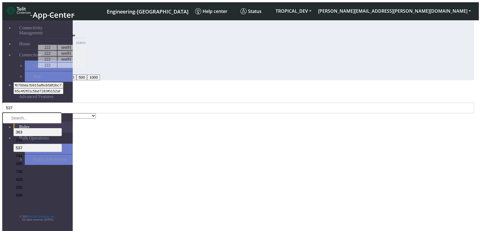
click at [62, 128] on li "363" at bounding box center [38, 132] width 48 height 8
click at [62, 152] on li "744" at bounding box center [38, 156] width 48 height 8
click at [216, 97] on div "MCC Code * 537, 363, 744 363 238 537 744 286 730 418 330 549 633 544 276 640 44…" at bounding box center [237, 107] width 471 height 21
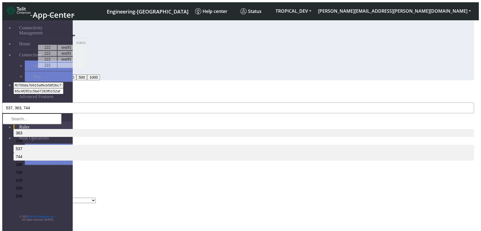
click at [226, 103] on button "537, 363, 744" at bounding box center [237, 108] width 471 height 11
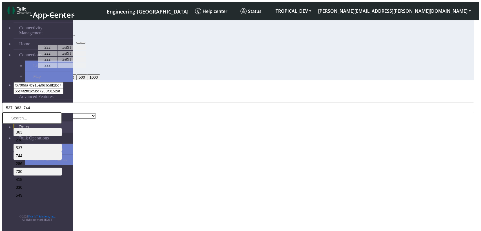
click at [62, 168] on li "730" at bounding box center [38, 172] width 48 height 8
click at [62, 112] on input "text" at bounding box center [31, 117] width 59 height 11
click at [214, 86] on div "Add Rule" at bounding box center [237, 88] width 471 height 5
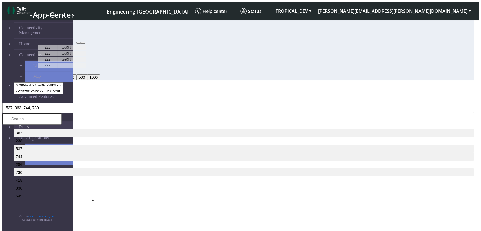
click at [199, 103] on button "537, 363, 744, 730" at bounding box center [237, 108] width 471 height 11
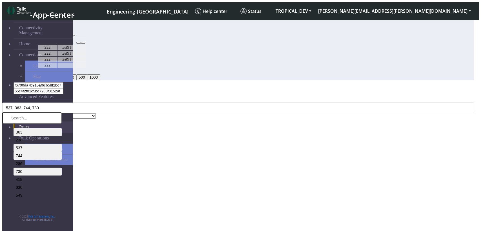
click at [62, 152] on li "744" at bounding box center [38, 156] width 48 height 8
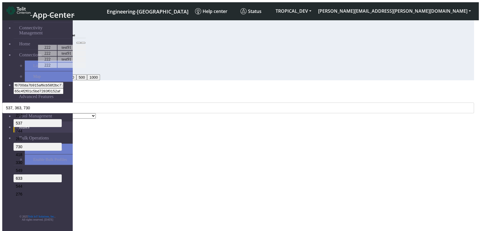
scroll to position [63, 0]
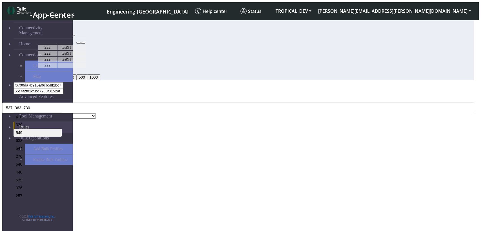
click at [62, 129] on li "549" at bounding box center [38, 133] width 48 height 8
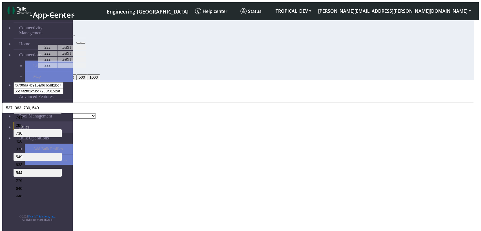
scroll to position [0, 0]
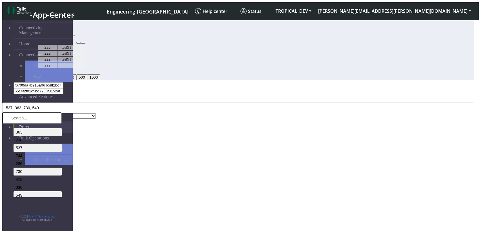
click at [62, 112] on input "text" at bounding box center [31, 117] width 59 height 11
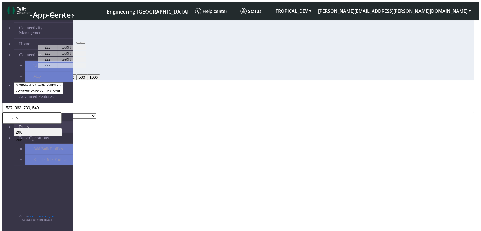
type input "206"
click at [62, 128] on li "206" at bounding box center [38, 132] width 48 height 8
click at [243, 97] on div "MCC Code * 537, 363, 730, 549, 206 206 206 206" at bounding box center [237, 105] width 471 height 16
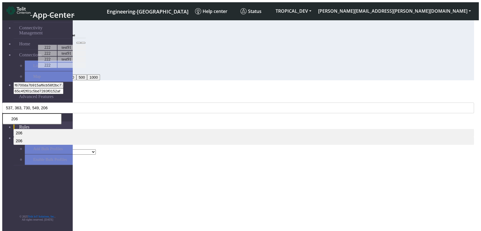
click at [177, 149] on div "Pool Name * Select a Pool DNLD_TPP-test-test-1 DNLD_TPP-testing-[DATE] DNLD_TPP…" at bounding box center [237, 151] width 471 height 5
click at [96, 149] on select "Select a Pool DNLD_TPP-test-test-1 DNLD_TPP-testing-[DATE] DNLD_TPP-test-apn-te…" at bounding box center [61, 151] width 70 height 5
select select "2: Object"
click at [96, 149] on select "Select a Pool DNLD_TPP-test-test-1 DNLD_TPP-testing-[DATE] DNLD_TPP-test-apn-te…" at bounding box center [61, 151] width 70 height 5
